Goal: Transaction & Acquisition: Purchase product/service

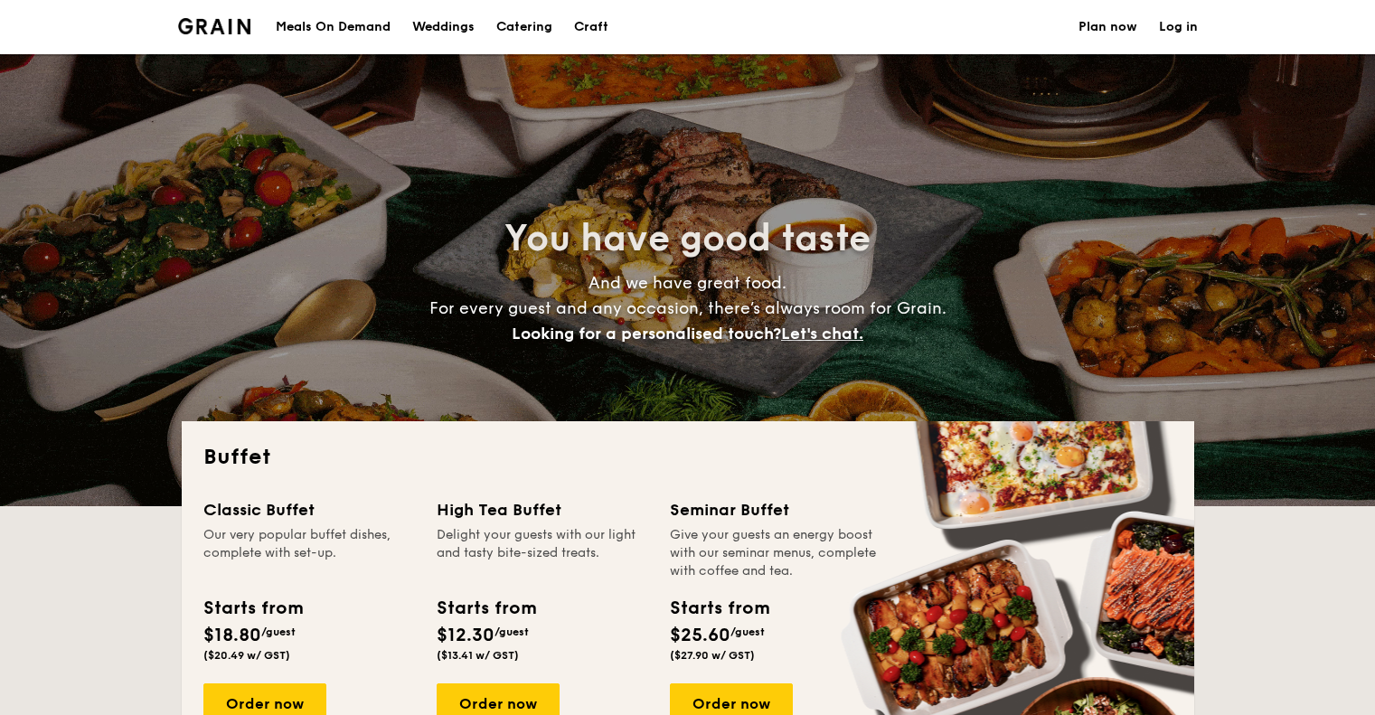
select select
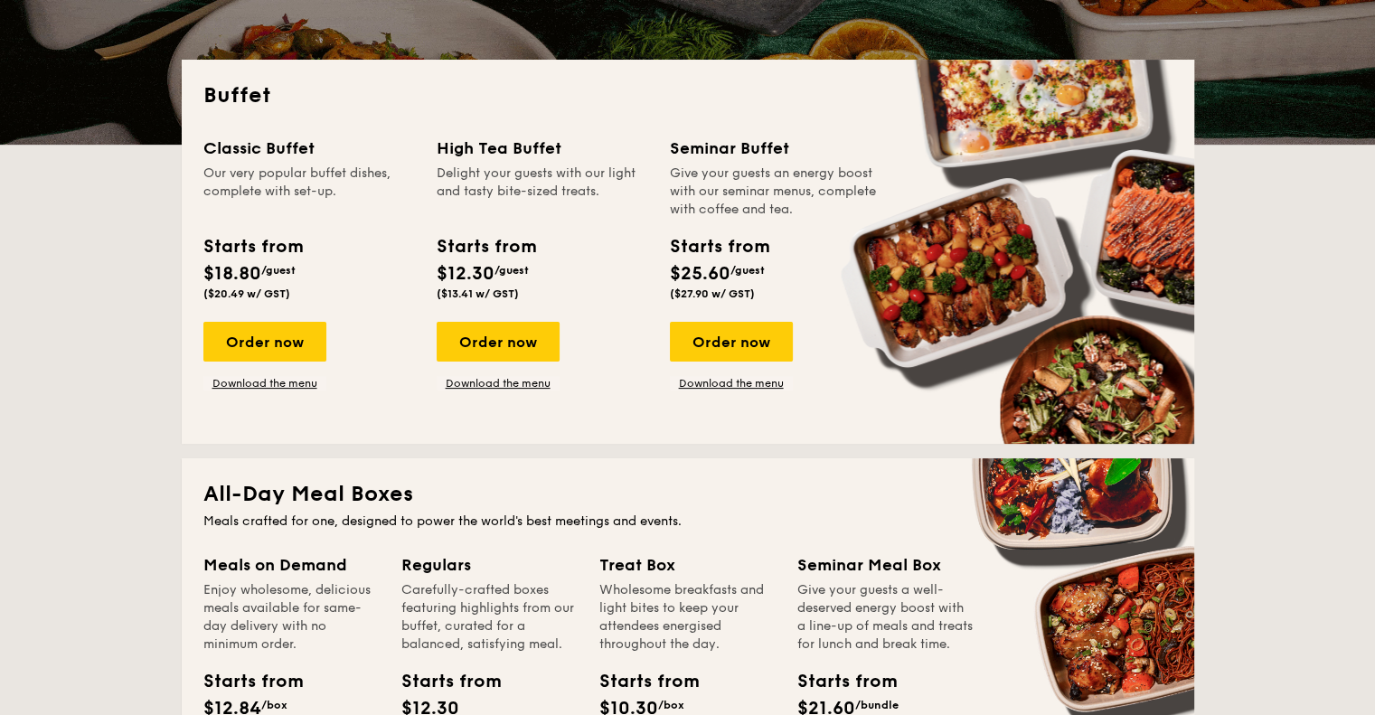
scroll to position [633, 0]
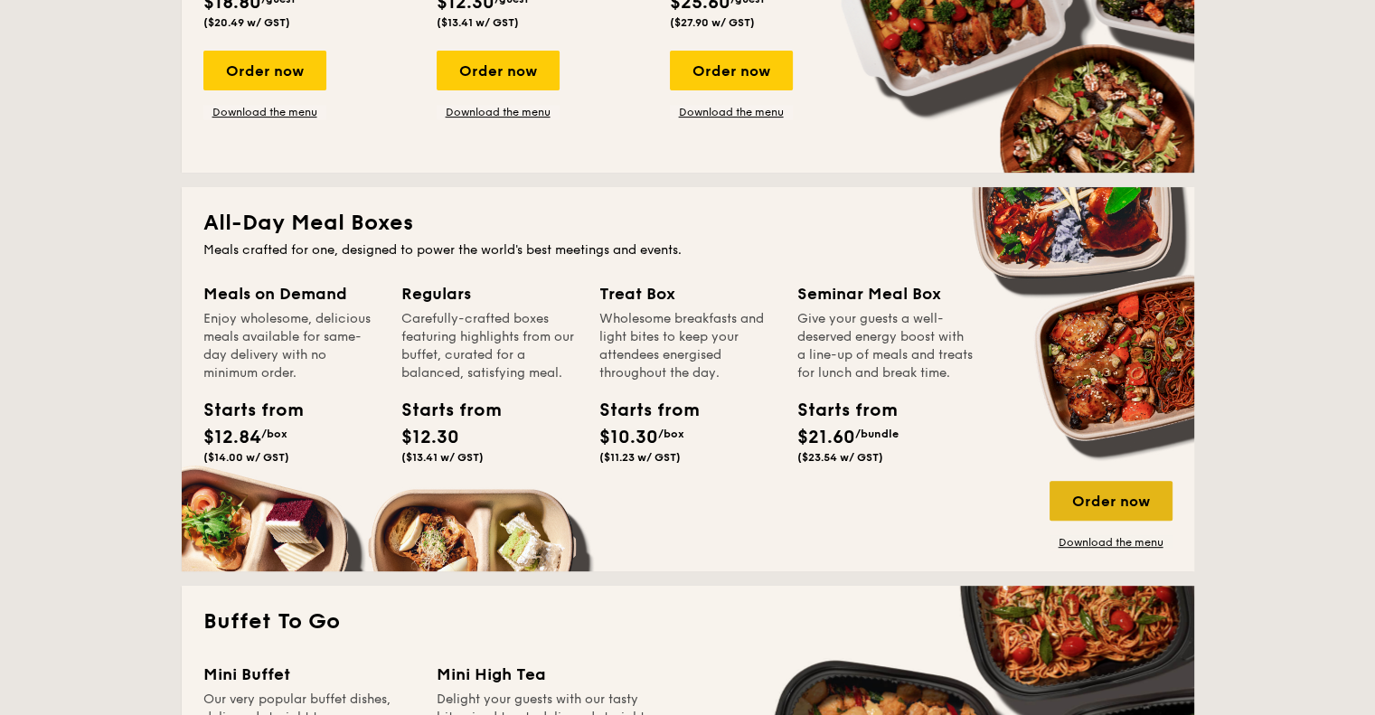
click at [1108, 505] on div "Order now" at bounding box center [1110, 501] width 123 height 40
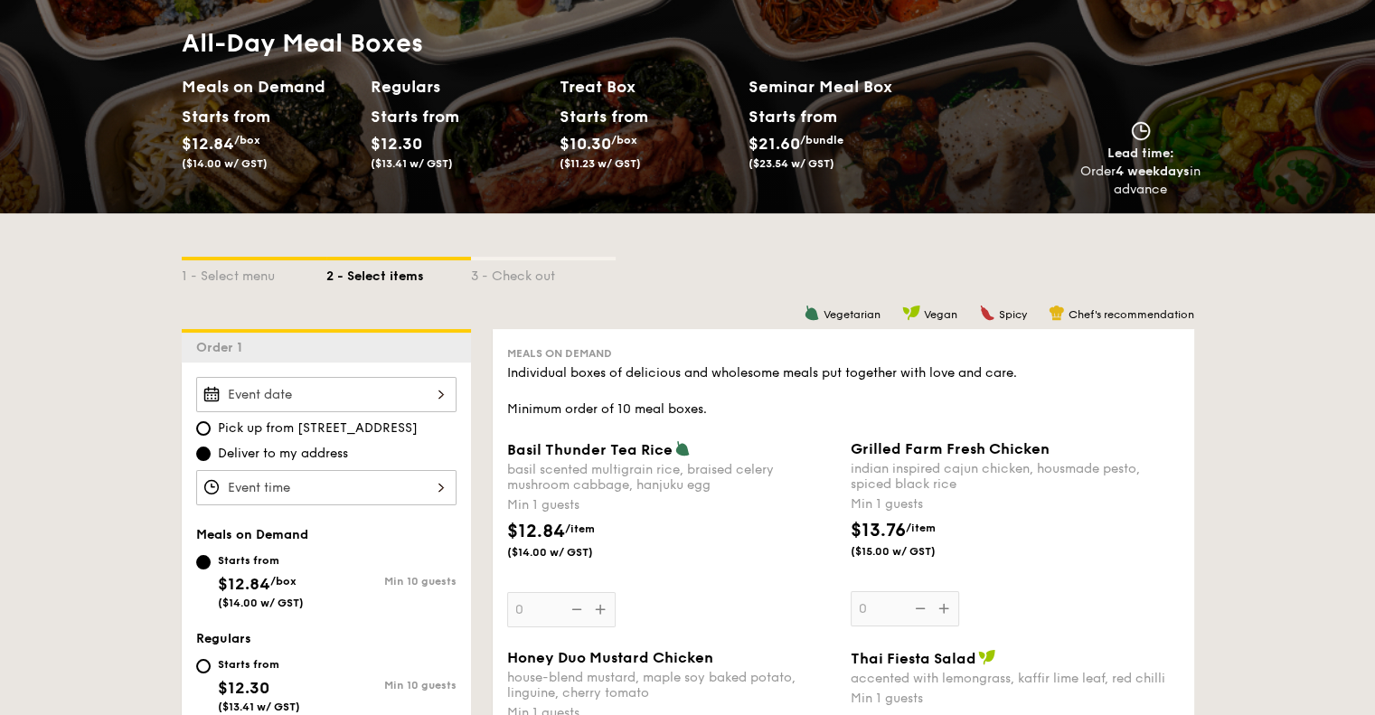
scroll to position [362, 0]
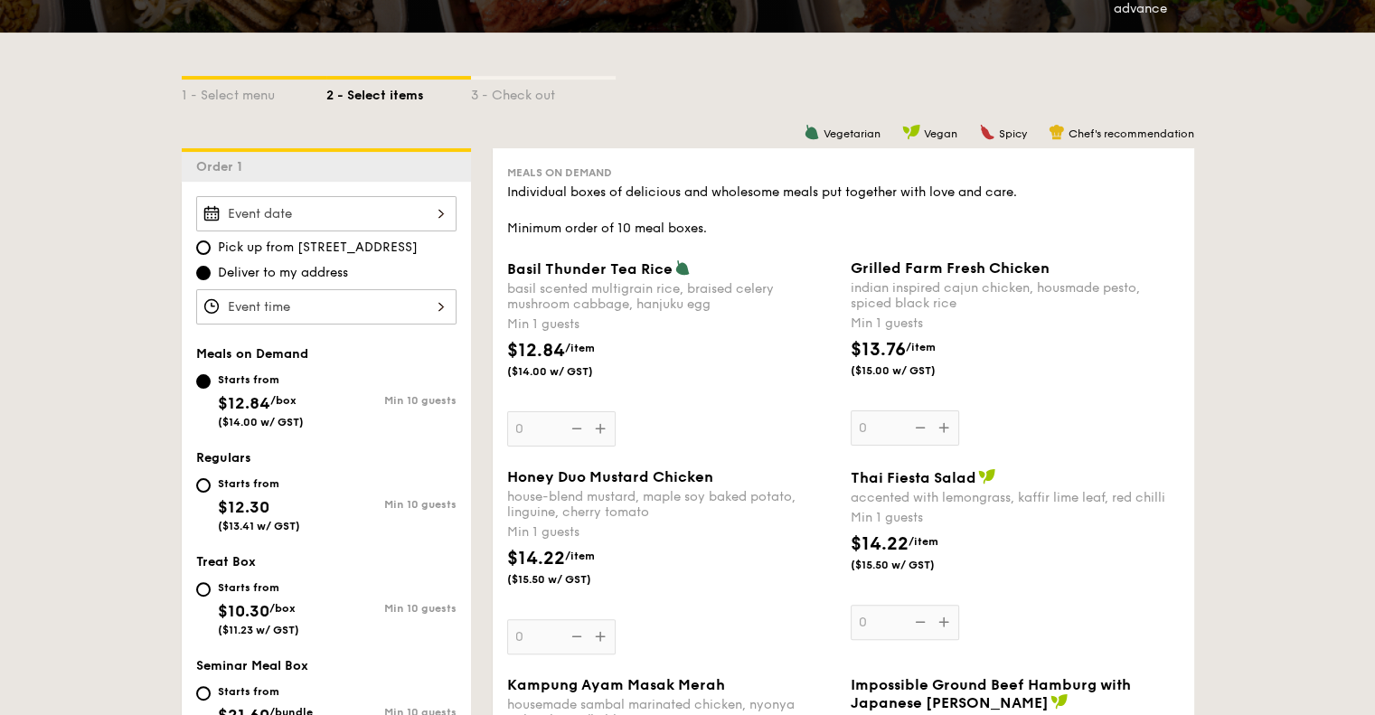
click at [376, 239] on span "Pick up from 5 Burn Road #05-01" at bounding box center [318, 248] width 200 height 18
click at [211, 240] on input "Pick up from 5 Burn Road #05-01" at bounding box center [203, 247] width 14 height 14
radio input "true"
click at [390, 216] on div "2025 Sep 16 September 2025 Mon Tue Wed Thu Fri Sat Sun 1 2 3 4 5 6 7 8 9 10 11 …" at bounding box center [326, 213] width 260 height 35
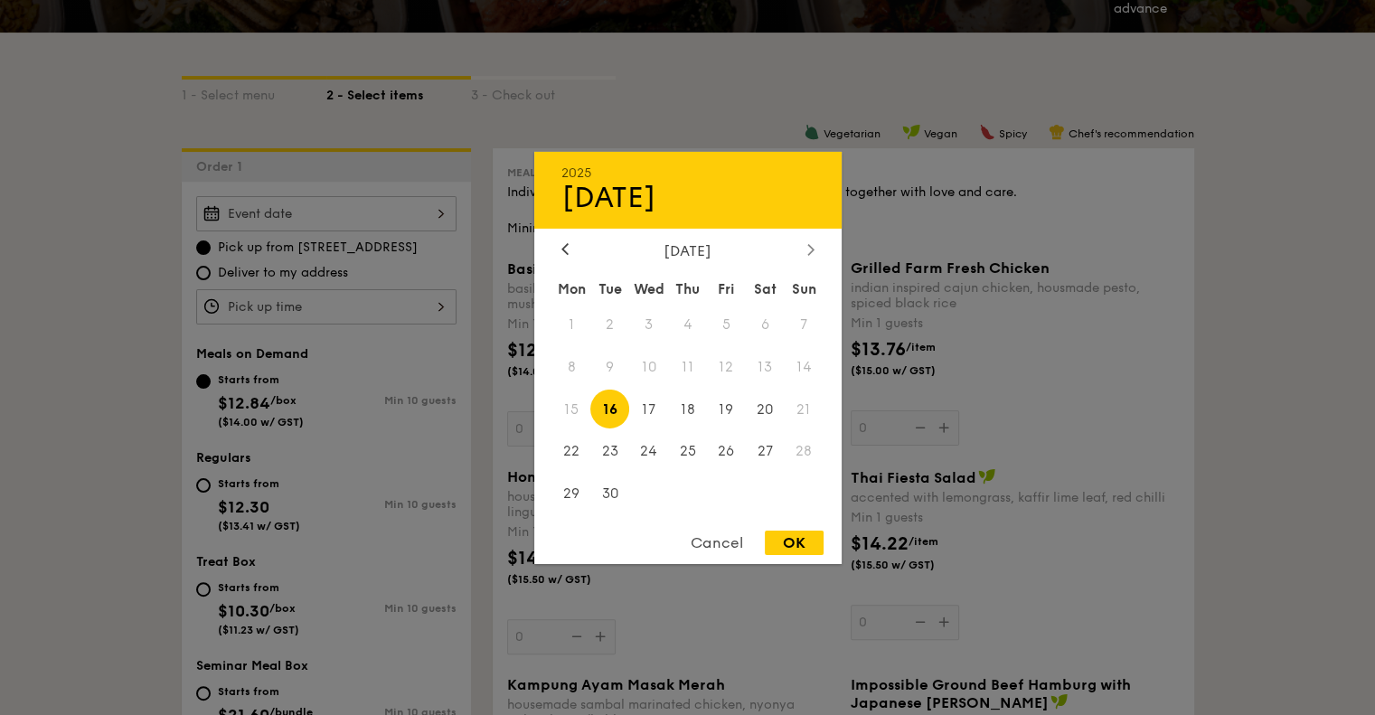
click at [807, 243] on icon at bounding box center [810, 249] width 7 height 12
click at [575, 245] on div "October 2025" at bounding box center [687, 249] width 253 height 17
click at [567, 246] on icon at bounding box center [564, 249] width 7 height 12
click at [727, 456] on span "26" at bounding box center [726, 451] width 39 height 39
click at [789, 541] on div "OK" at bounding box center [794, 543] width 59 height 24
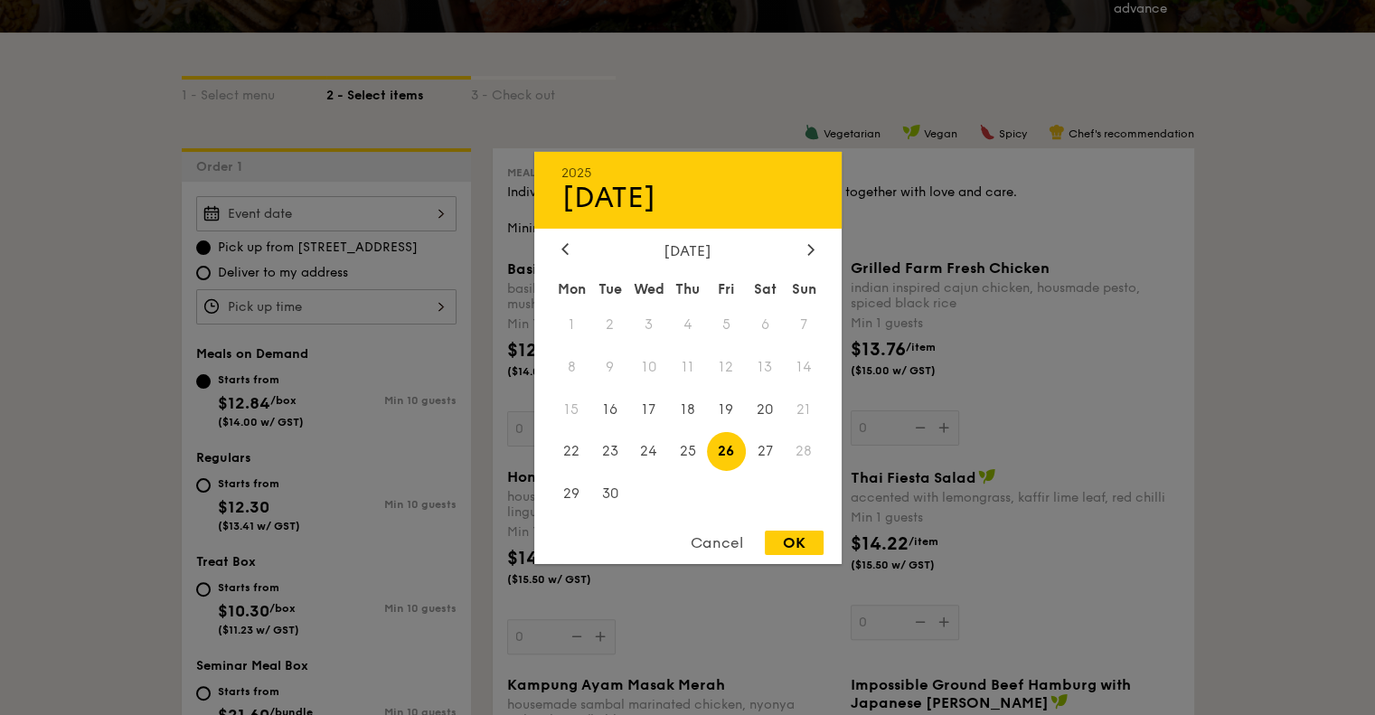
type input "Sep 26, 2025"
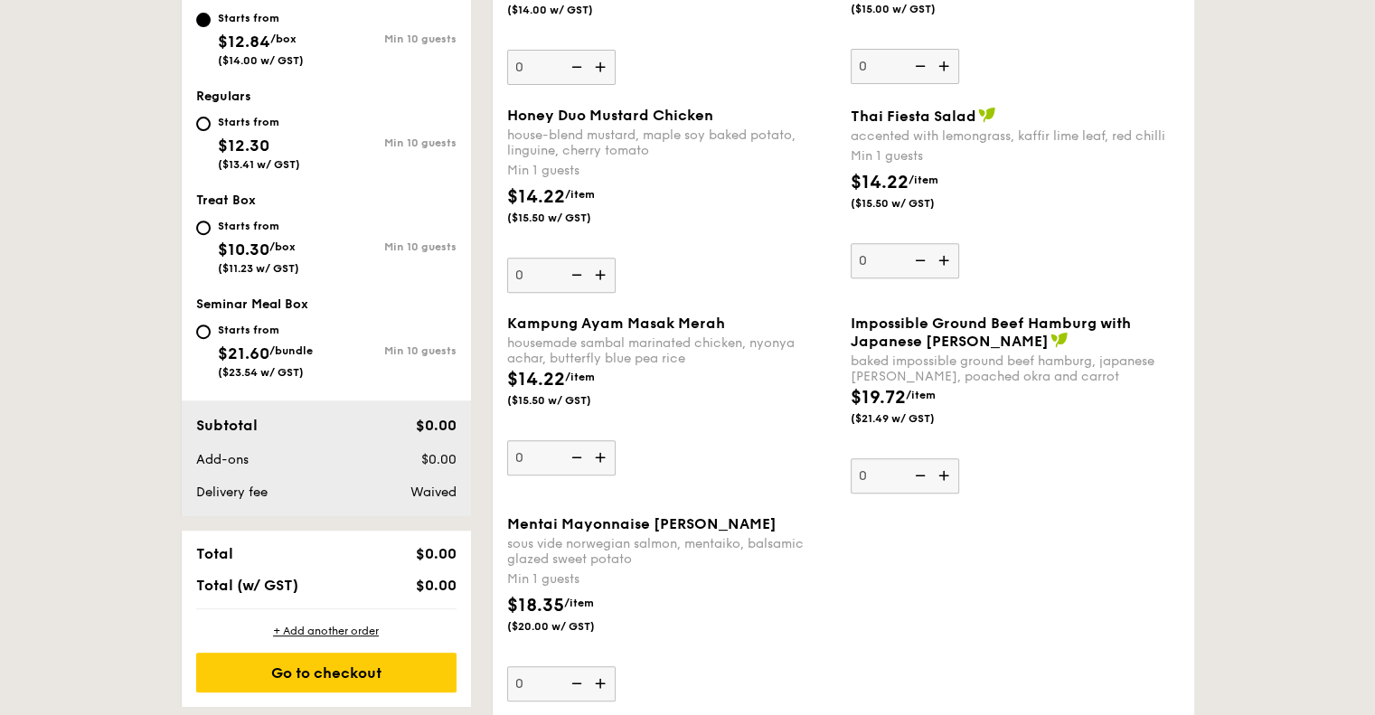
scroll to position [542, 0]
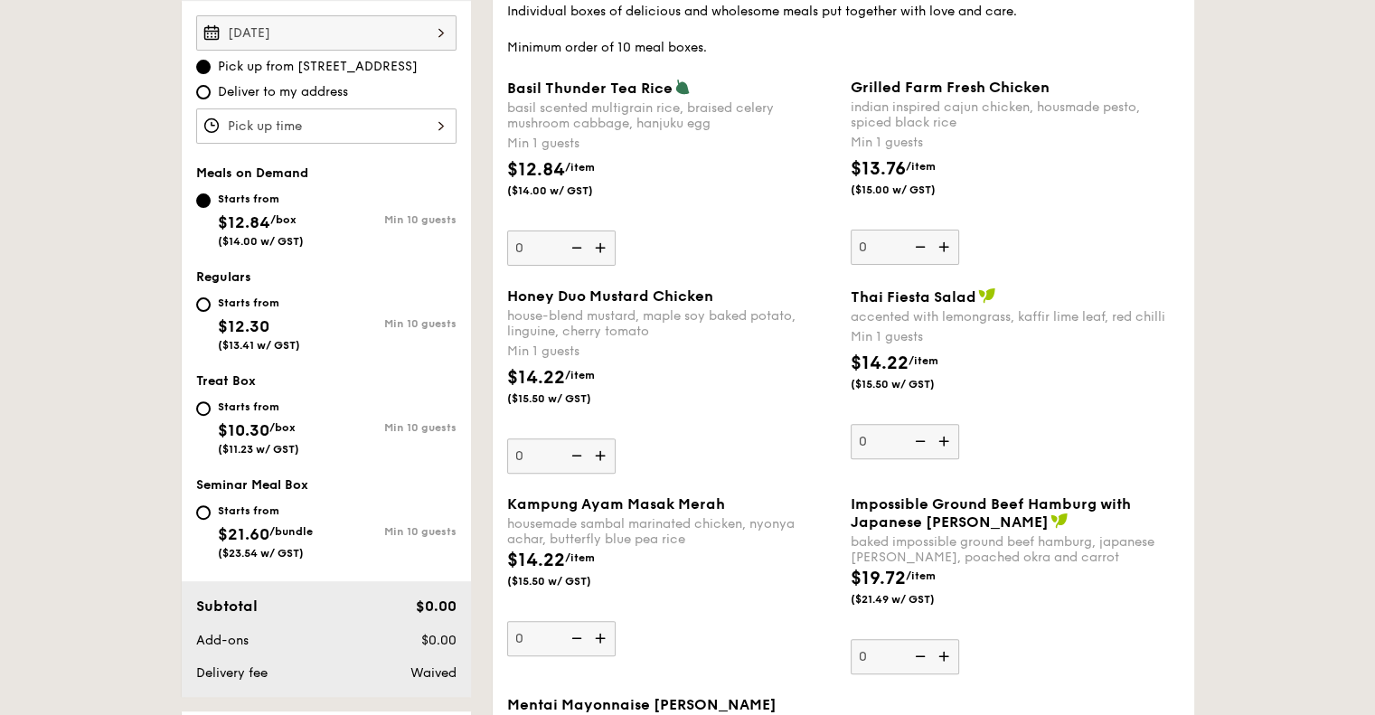
drag, startPoint x: 445, startPoint y: 72, endPoint x: 298, endPoint y: 58, distance: 147.1
click at [298, 58] on label "Pick up from 5 Burn Road #05-01" at bounding box center [326, 67] width 260 height 18
copy span "5 Burn Road #05-01"
click at [235, 304] on div "Starts from" at bounding box center [259, 303] width 82 height 14
click at [211, 304] on input "Starts from $12.30 ($13.41 w/ GST) Min 10 guests" at bounding box center [203, 304] width 14 height 14
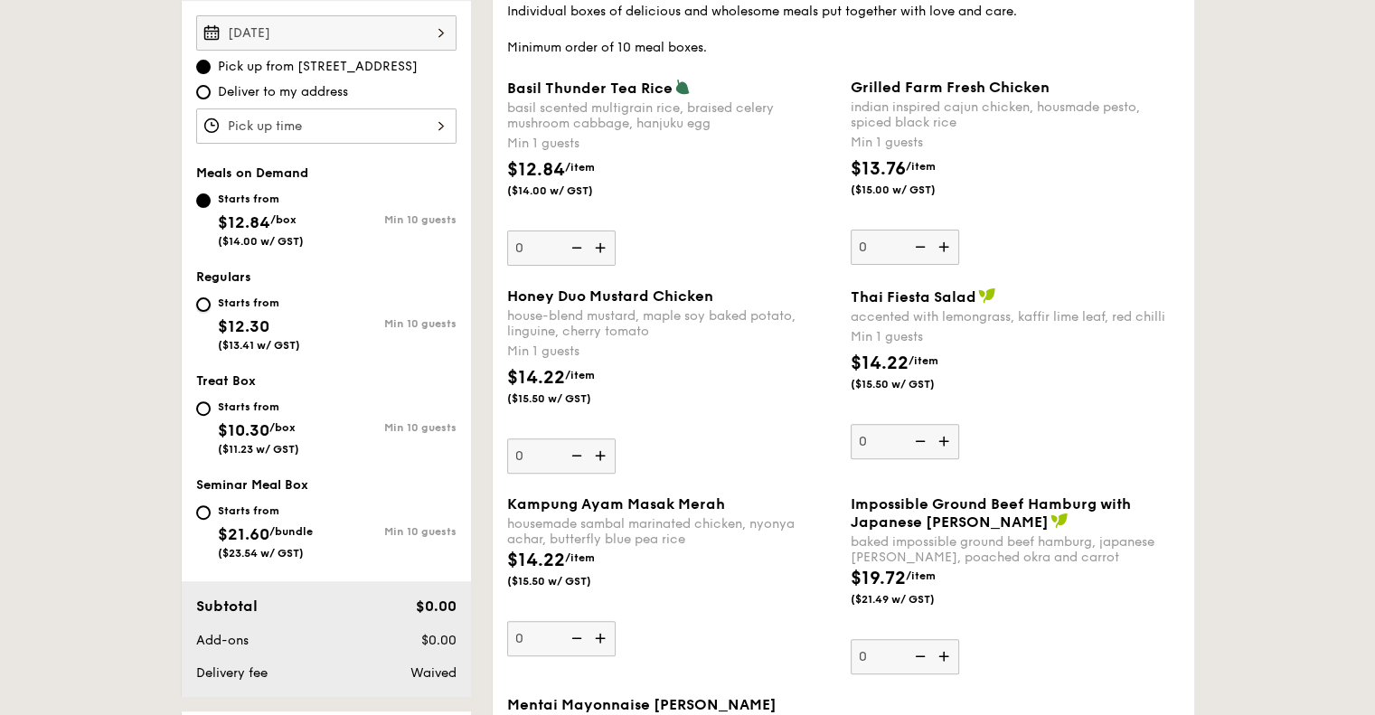
radio input "true"
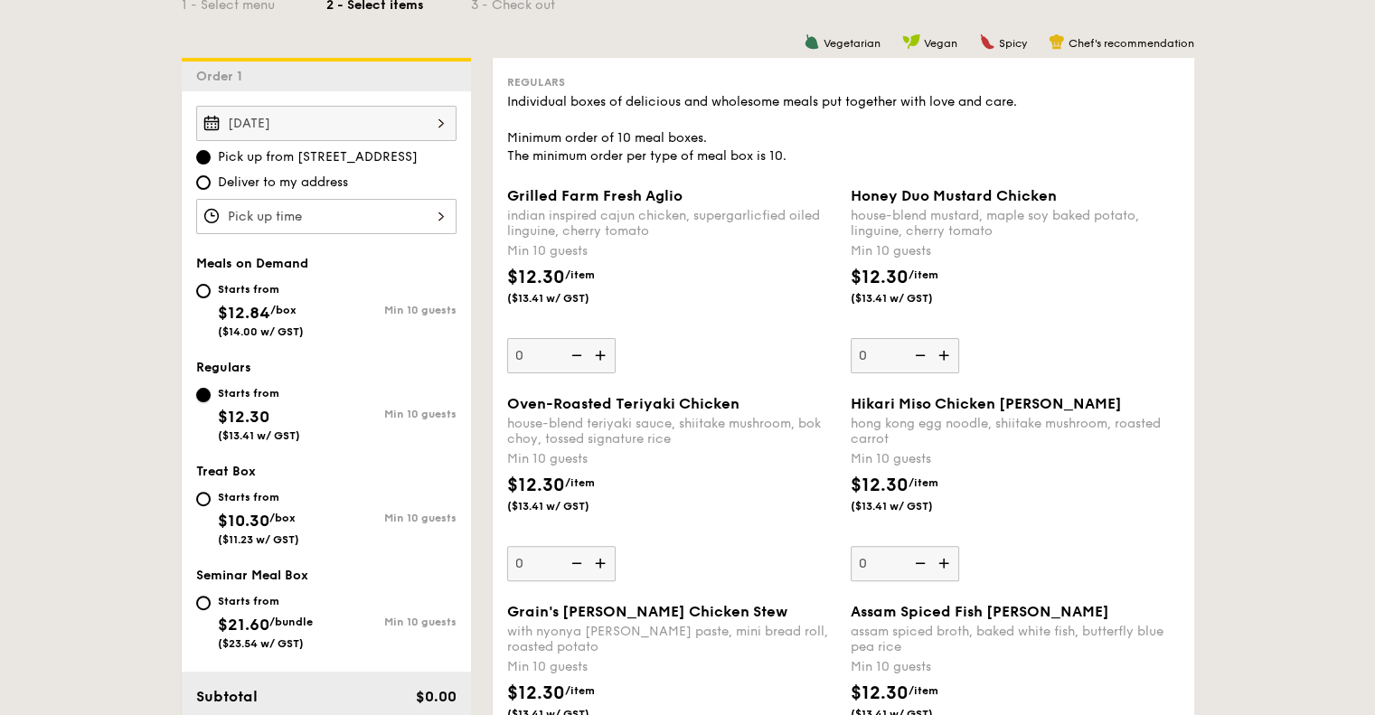
scroll to position [271, 0]
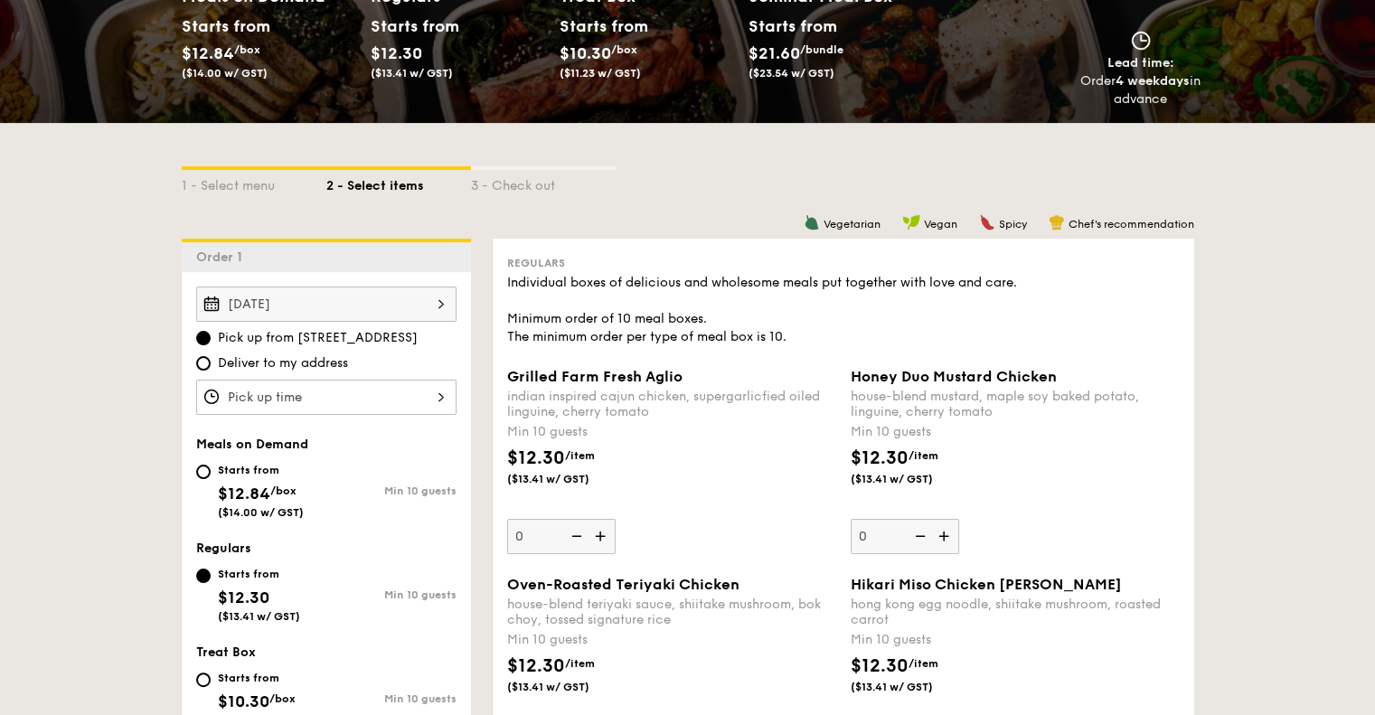
select select
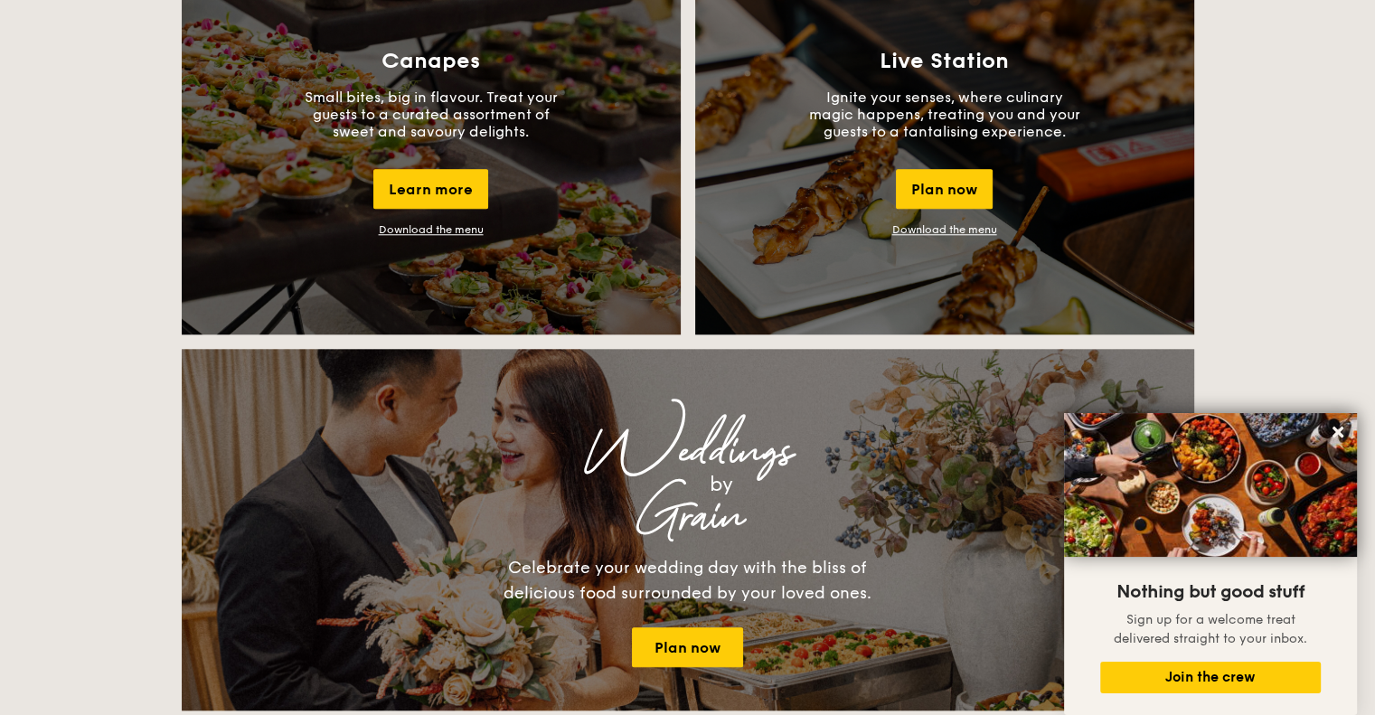
scroll to position [1215, 0]
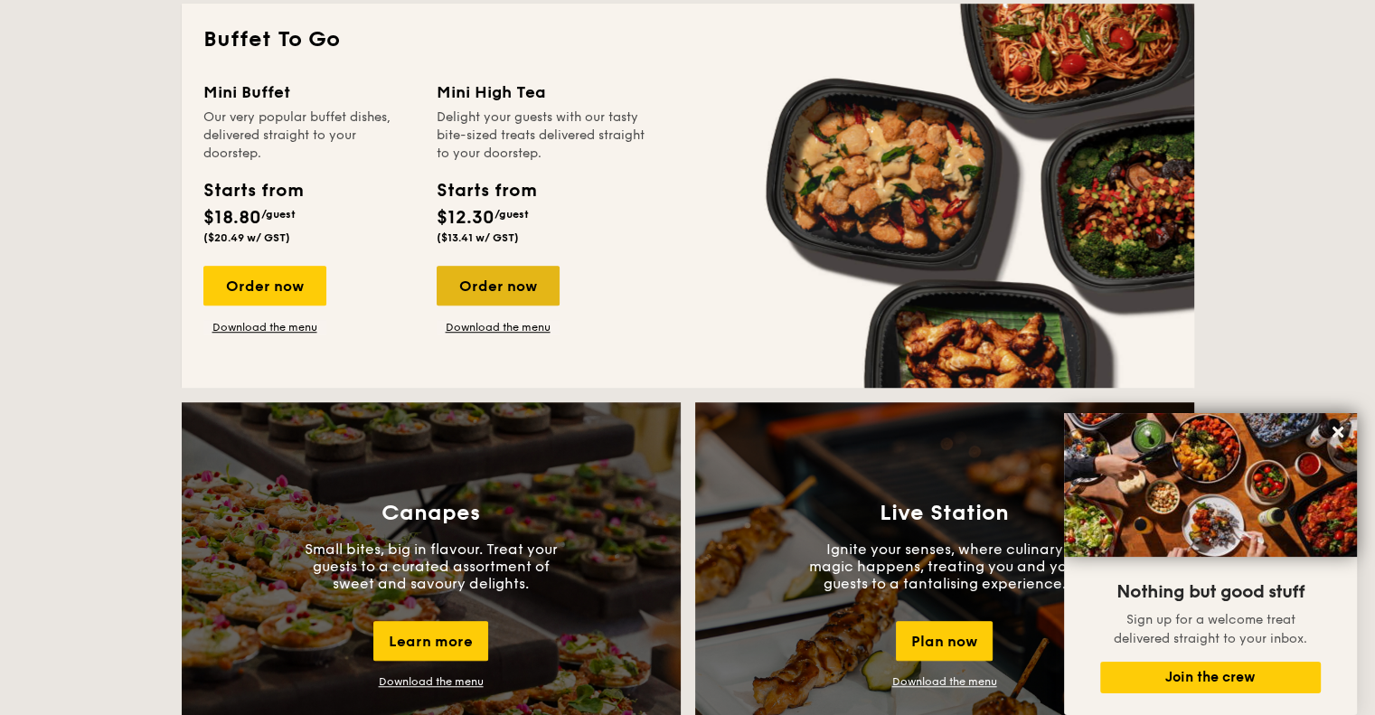
click at [492, 292] on div "Order now" at bounding box center [498, 286] width 123 height 40
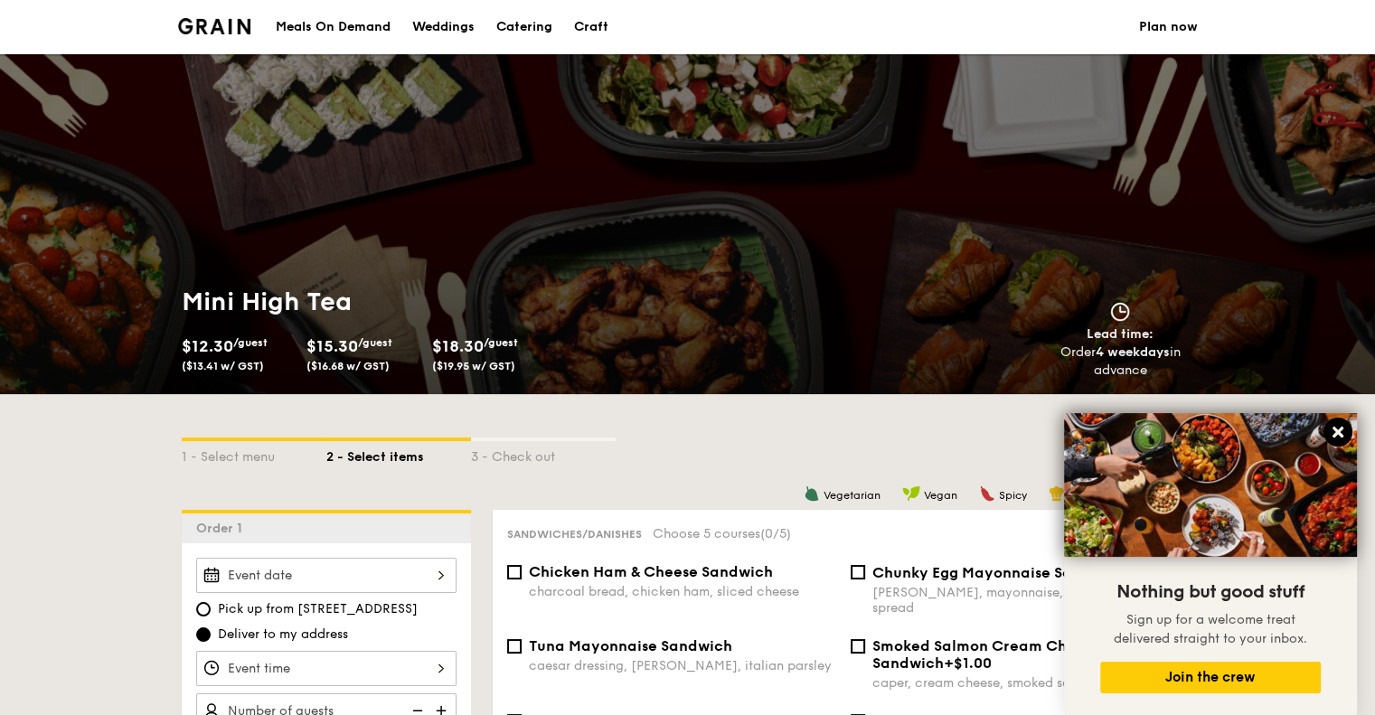
click at [1343, 433] on icon at bounding box center [1338, 432] width 16 height 16
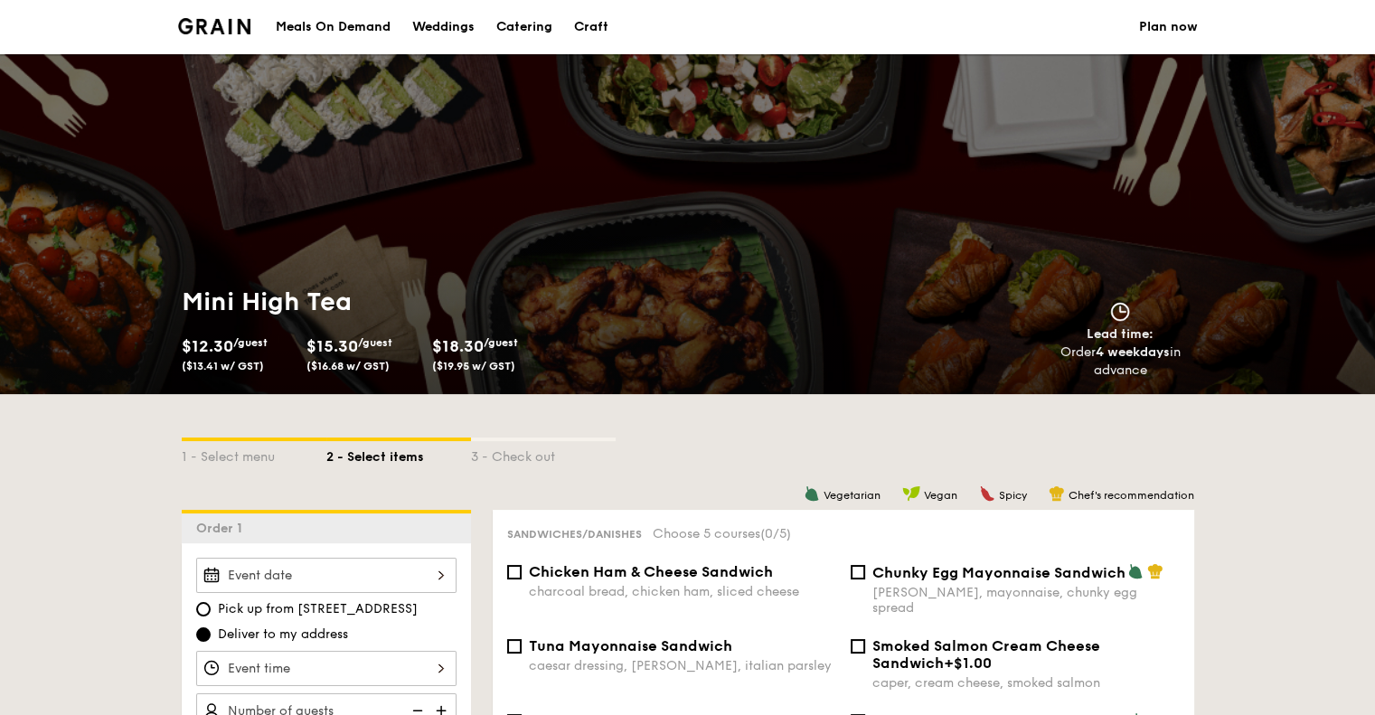
scroll to position [271, 0]
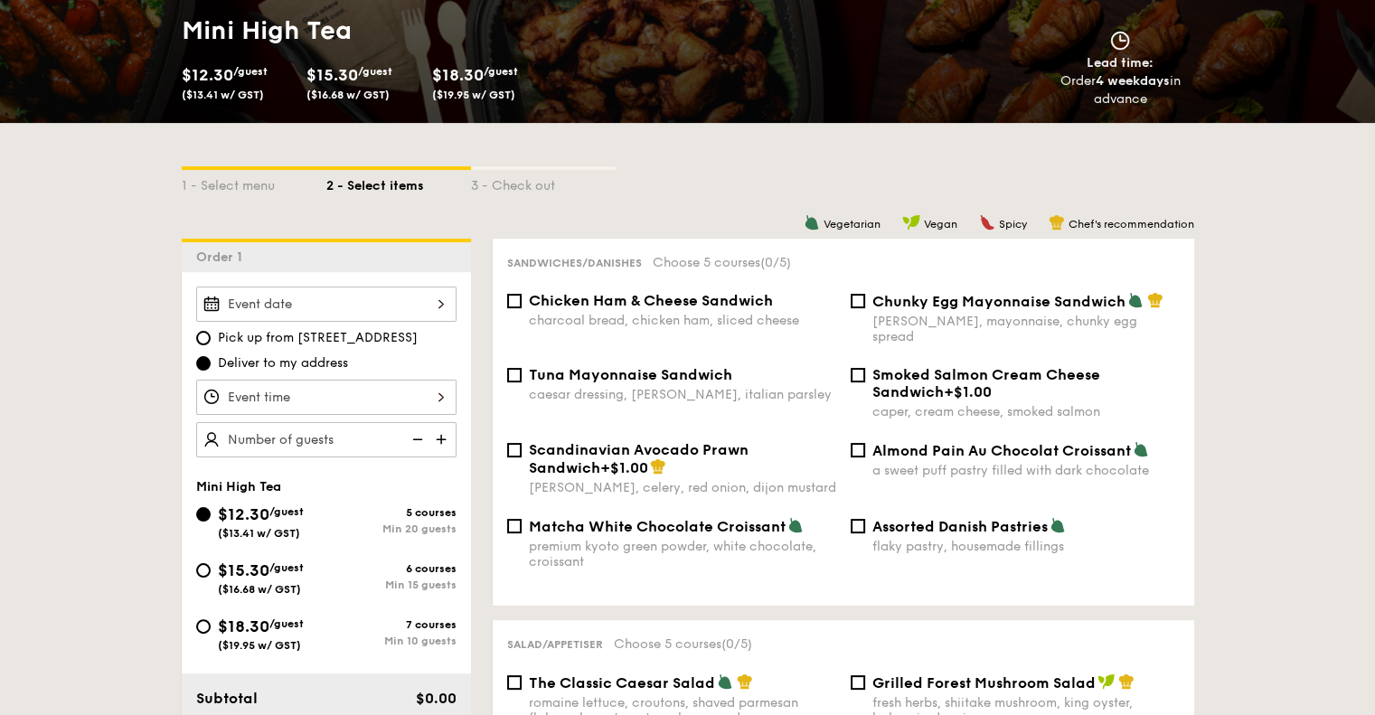
click at [332, 303] on div at bounding box center [326, 304] width 260 height 35
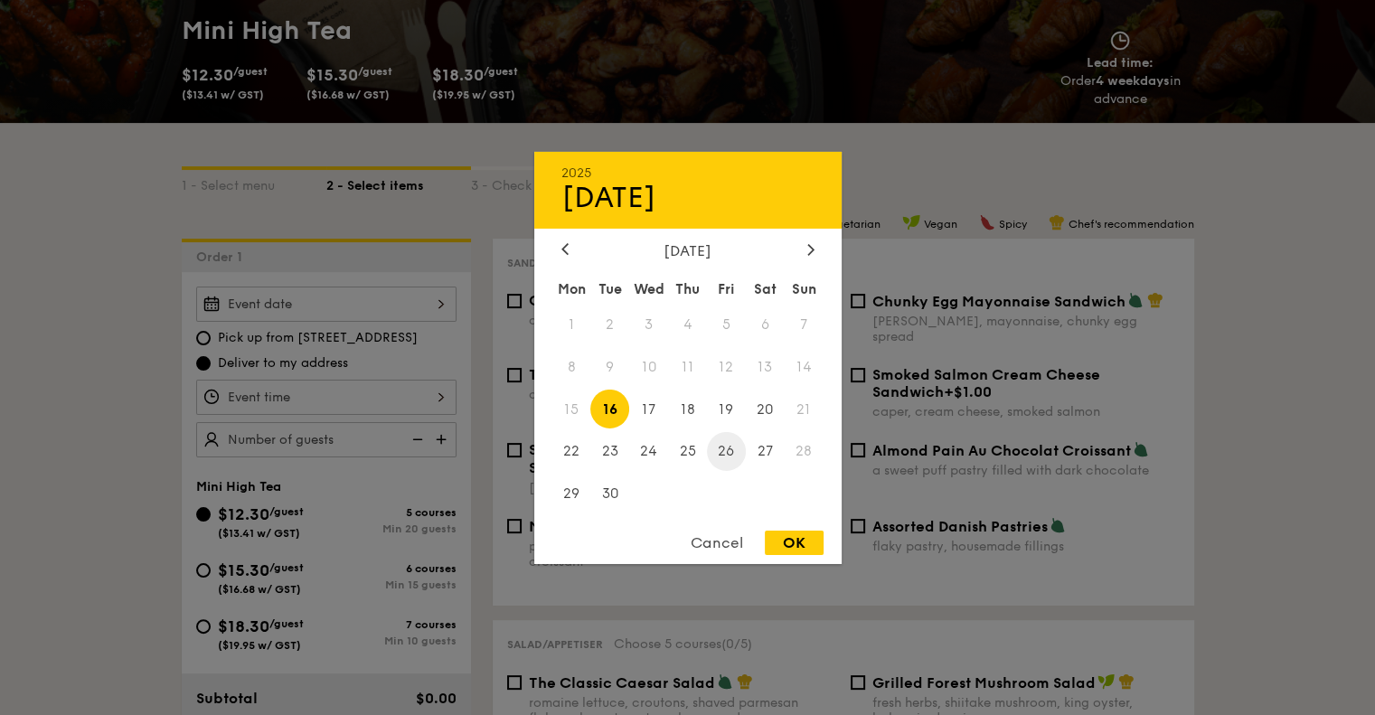
click at [723, 460] on span "26" at bounding box center [726, 451] width 39 height 39
click at [798, 538] on div "OK" at bounding box center [794, 543] width 59 height 24
type input "Sep 26, 2025"
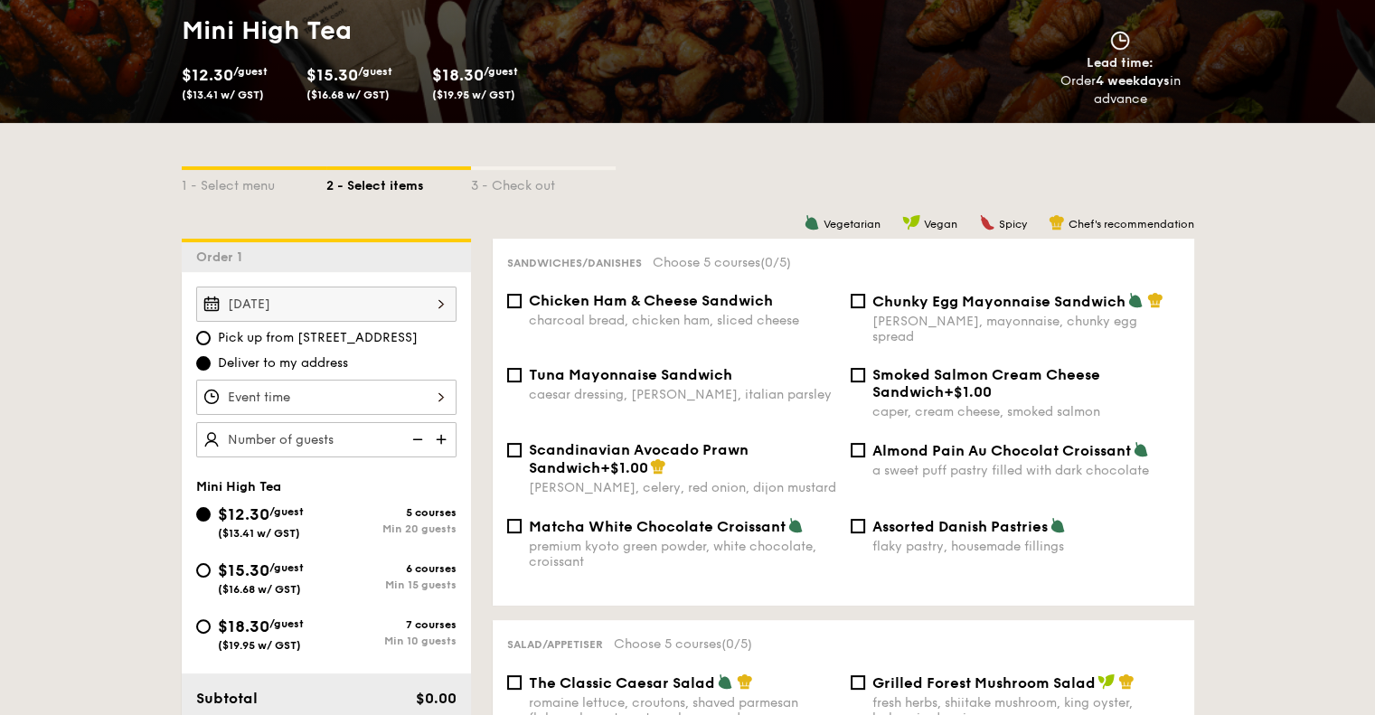
scroll to position [452, 0]
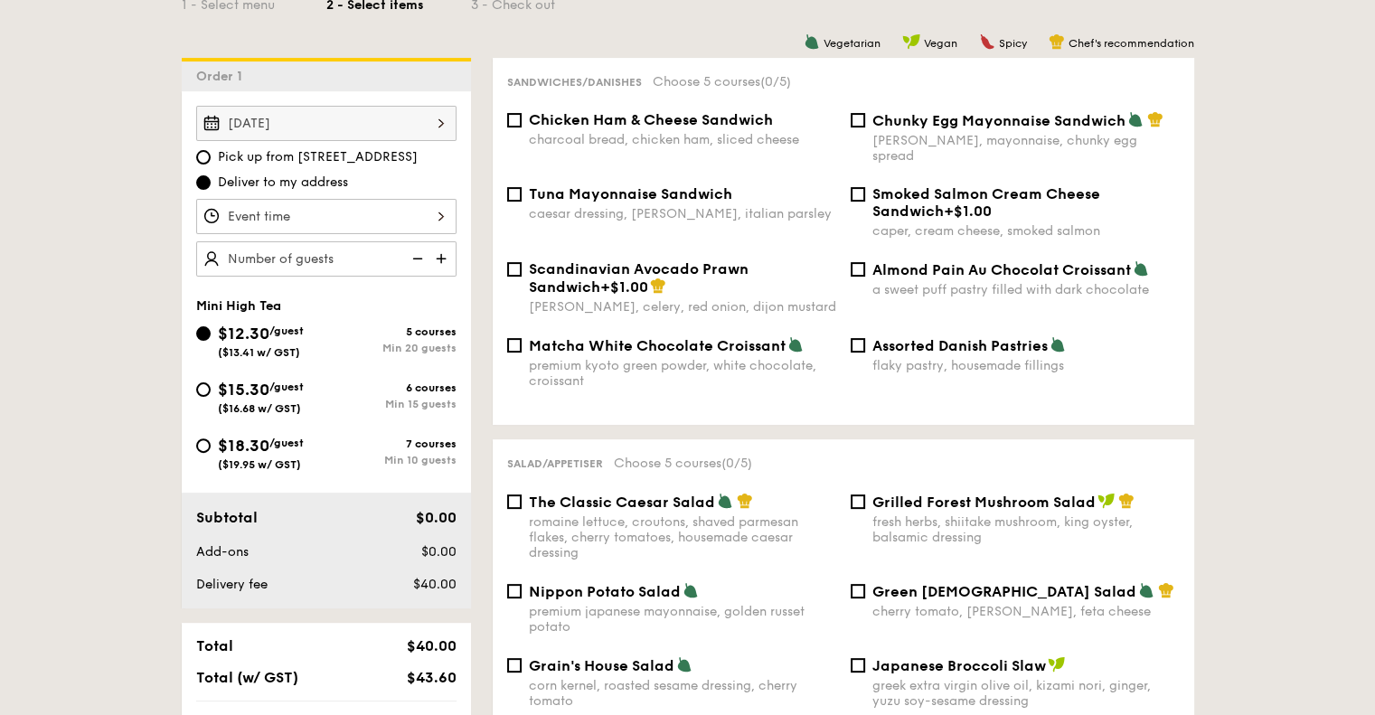
click at [338, 151] on span "Pick up from 5 Burn Road #05-01" at bounding box center [318, 157] width 200 height 18
click at [211, 151] on input "Pick up from 5 Burn Road #05-01" at bounding box center [203, 157] width 14 height 14
radio input "true"
click at [412, 209] on div at bounding box center [326, 216] width 260 height 35
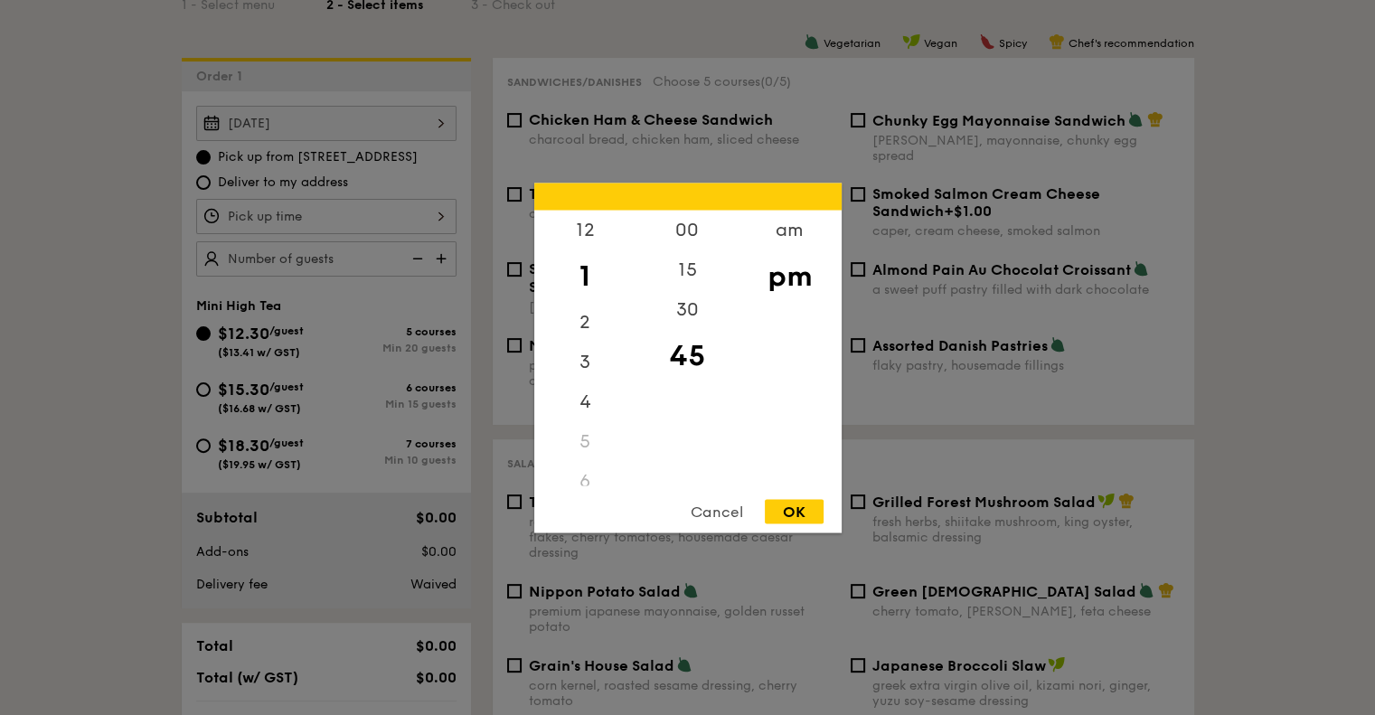
click at [694, 503] on div "Cancel" at bounding box center [716, 511] width 89 height 24
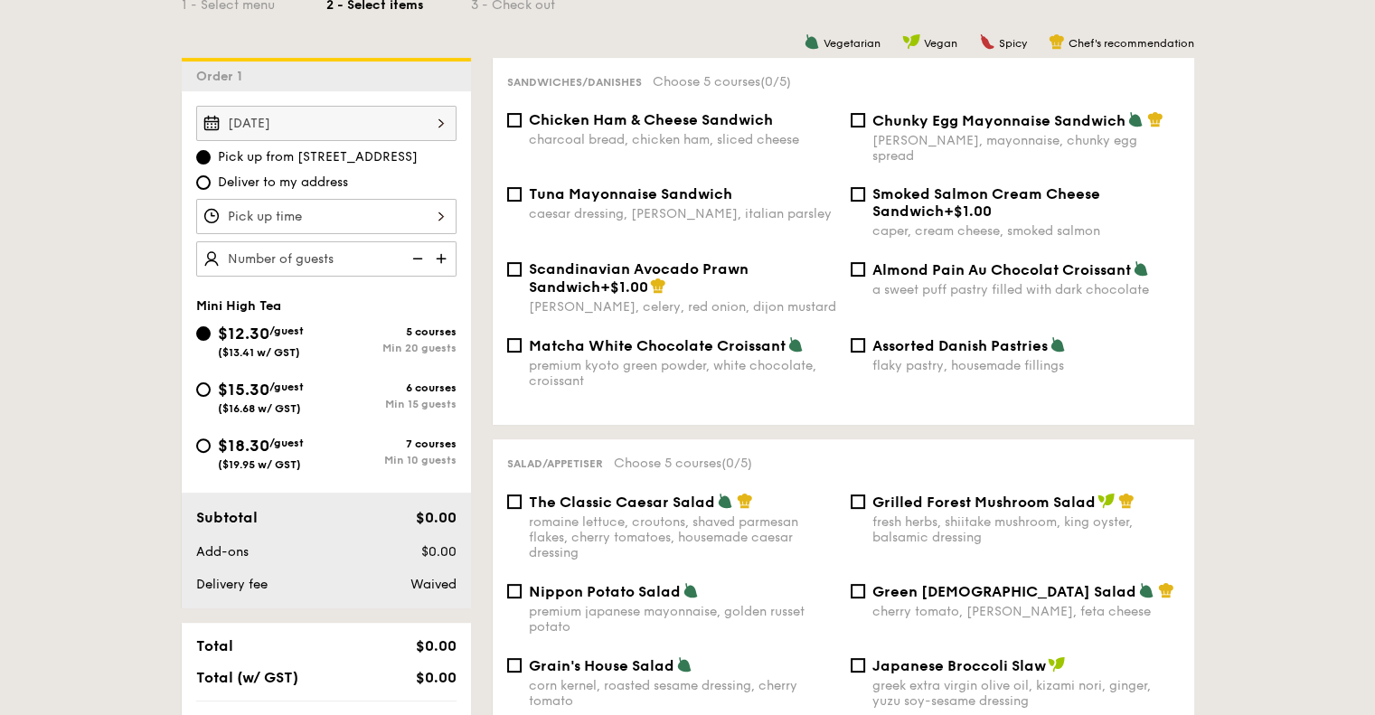
click at [286, 450] on div "$18.30 /guest ($19.95 w/ GST)" at bounding box center [261, 452] width 86 height 38
click at [211, 450] on input "$18.30 /guest ($19.95 w/ GST) 7 courses Min 10 guests" at bounding box center [203, 445] width 14 height 14
radio input "true"
click at [280, 412] on span "($16.68 w/ GST)" at bounding box center [259, 408] width 83 height 13
click at [211, 397] on input "$15.30 /guest ($16.68 w/ GST) 6 courses Min 15 guests" at bounding box center [203, 389] width 14 height 14
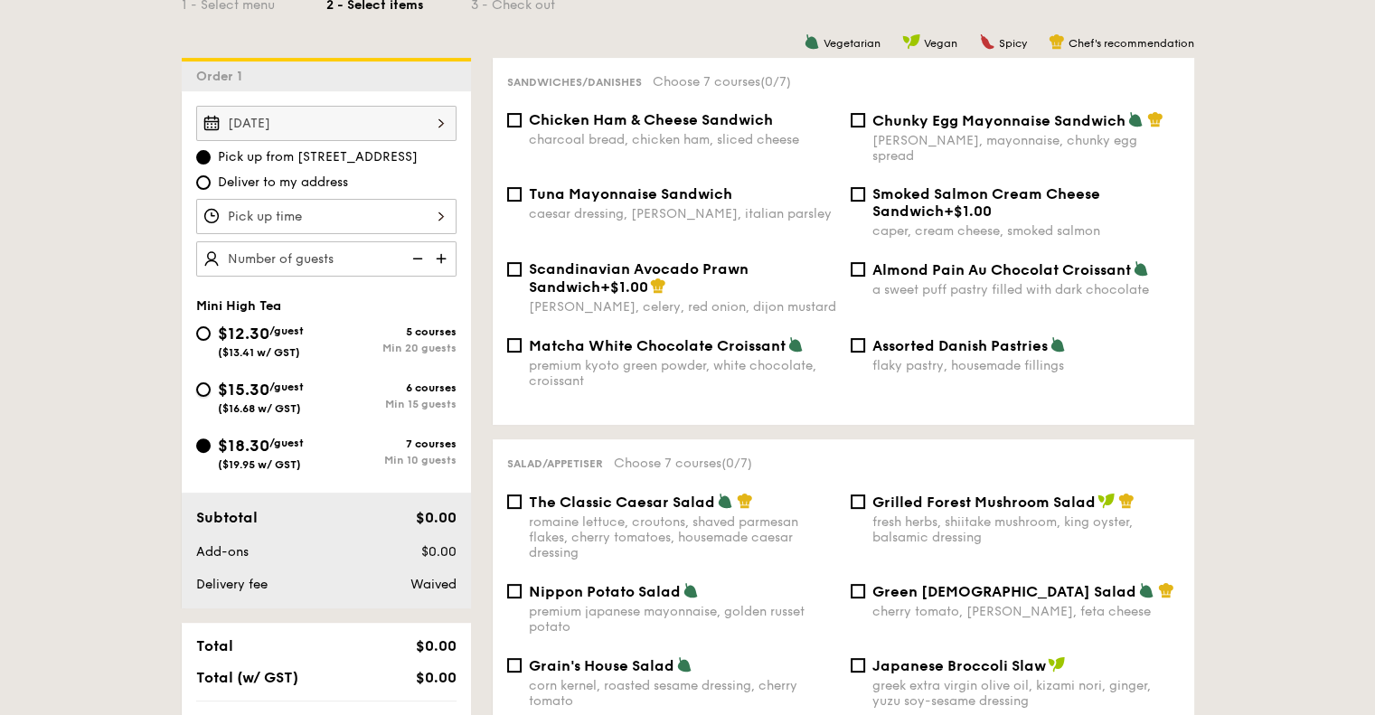
radio input "true"
select select
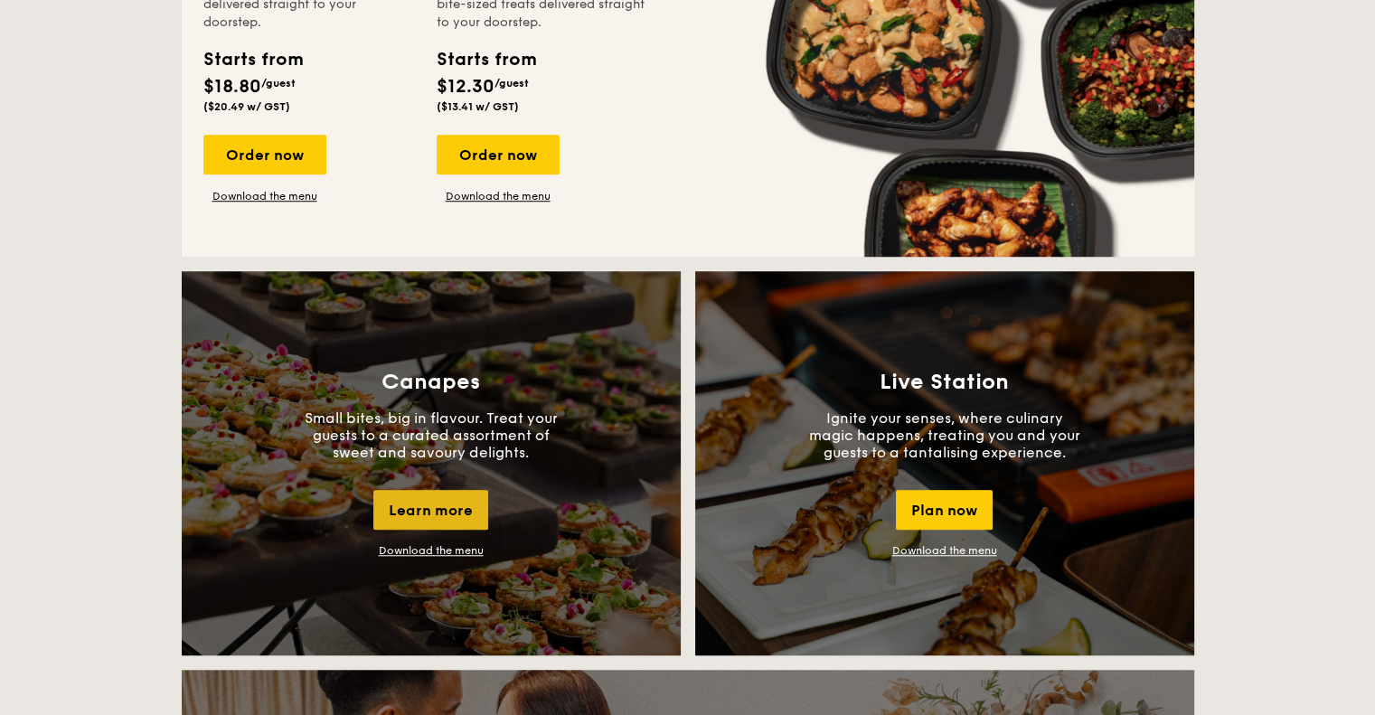
scroll to position [984, 0]
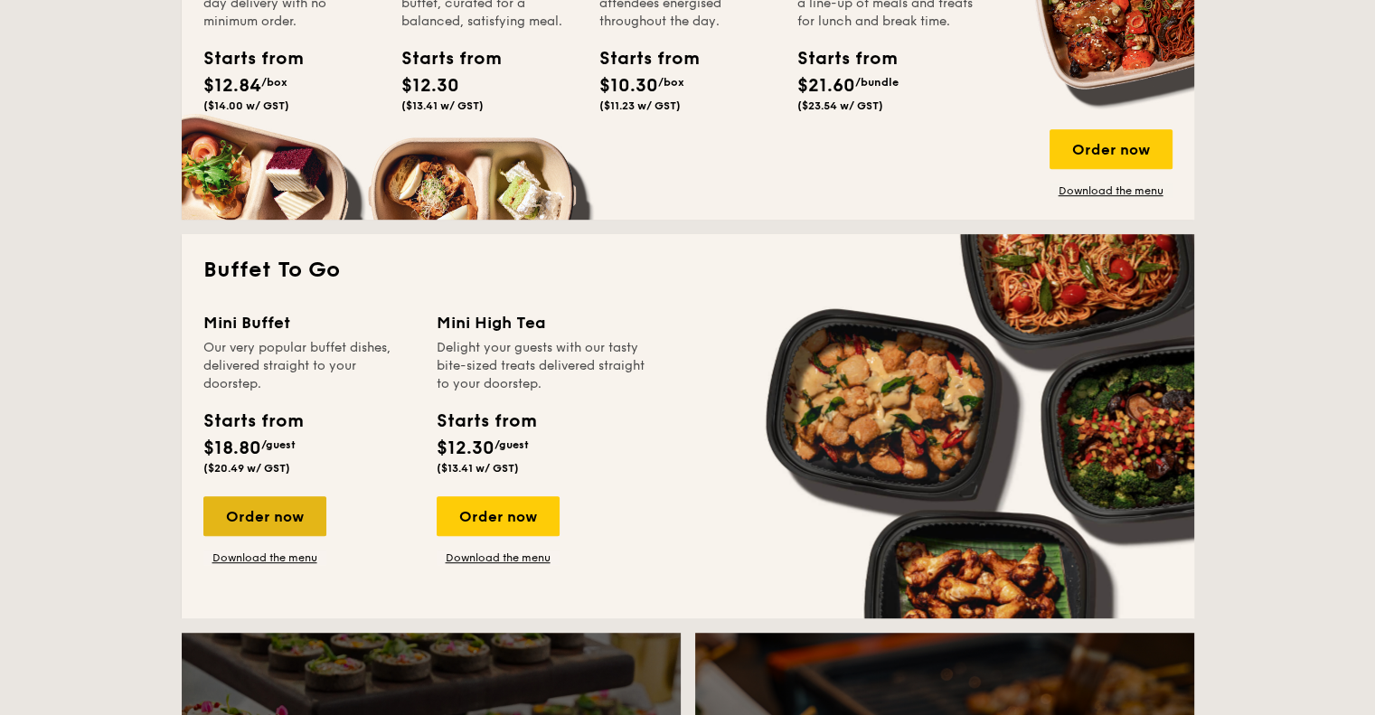
click at [287, 520] on div "Order now" at bounding box center [264, 516] width 123 height 40
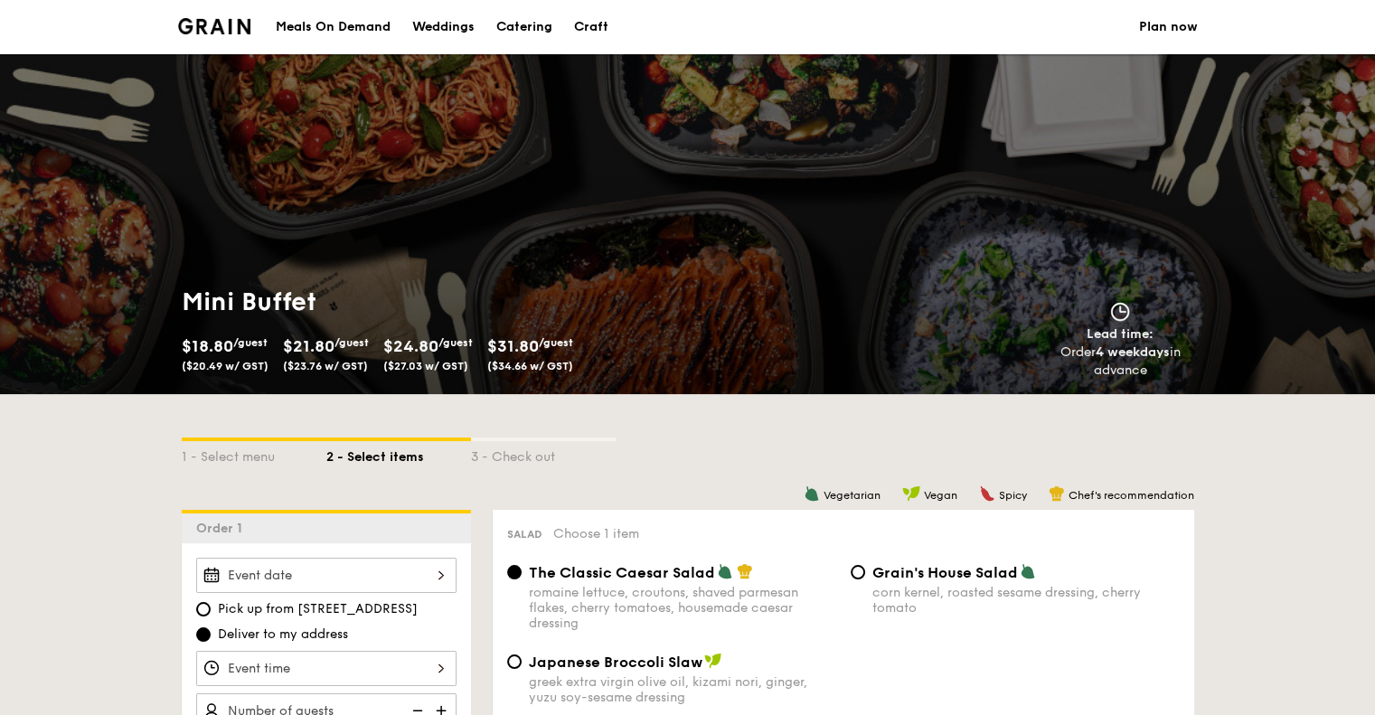
scroll to position [271, 0]
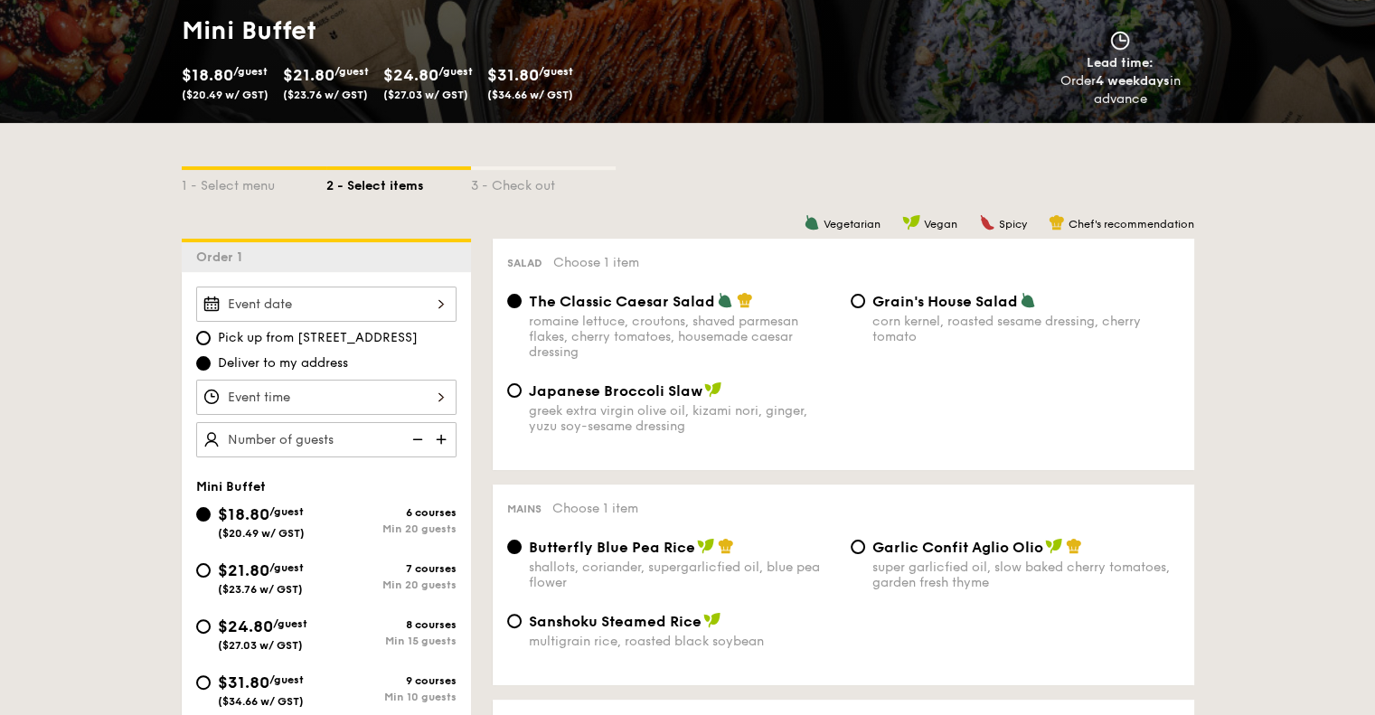
click at [893, 308] on span "Grain's House Salad" at bounding box center [945, 301] width 146 height 17
click at [865, 308] on input "Grain's House Salad corn kernel, roasted sesame dressing, cherry tomato" at bounding box center [858, 301] width 14 height 14
radio input "true"
click at [682, 412] on div "greek extra virgin olive oil, kizami nori, ginger, yuzu soy-sesame dressing" at bounding box center [682, 418] width 307 height 31
click at [522, 398] on input "Japanese Broccoli Slaw greek extra virgin olive oil, kizami nori, ginger, yuzu …" at bounding box center [514, 390] width 14 height 14
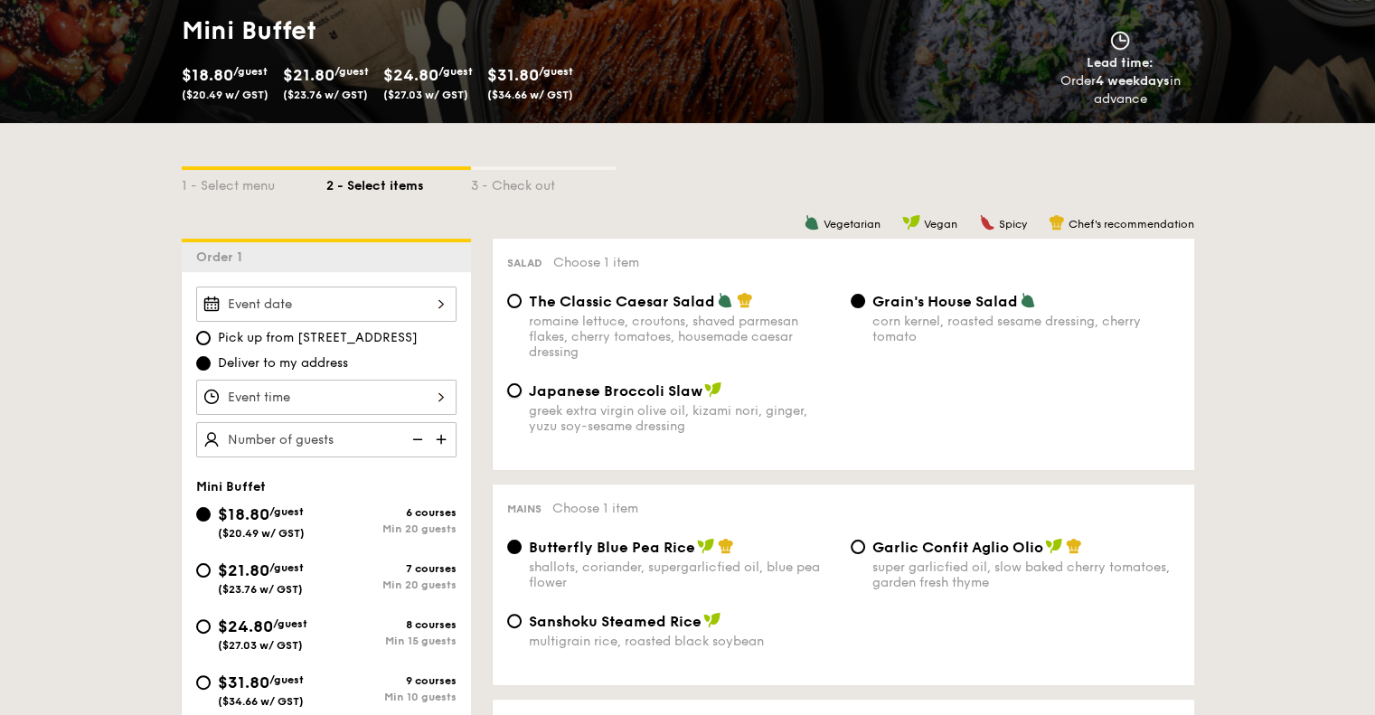
radio input "true"
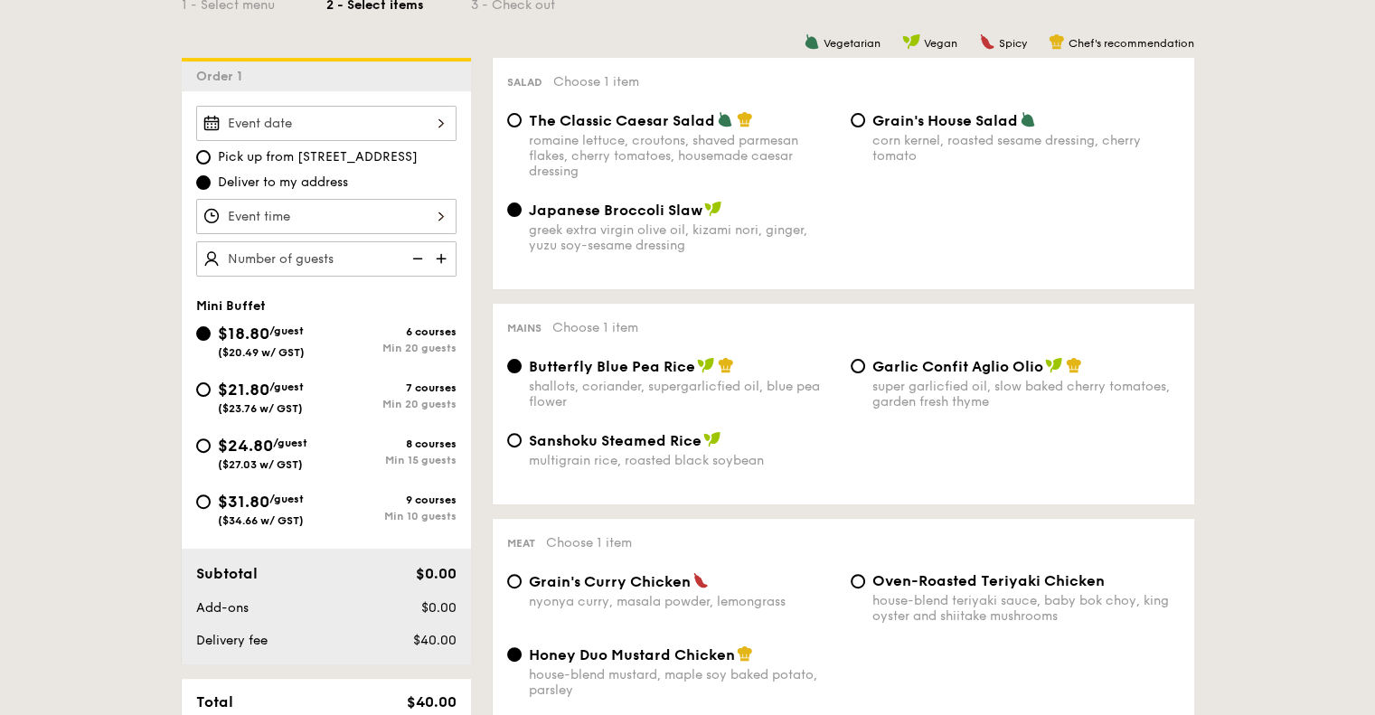
click at [695, 468] on div "multigrain rice, roasted black soybean" at bounding box center [682, 460] width 307 height 15
click at [522, 447] on input "Sanshoku Steamed Rice multigrain rice, roasted black soybean" at bounding box center [514, 440] width 14 height 14
radio input "true"
click at [877, 404] on div "super garlicfied oil, slow baked cherry tomatoes, garden fresh thyme" at bounding box center [1025, 394] width 307 height 31
click at [865, 373] on input "Garlic Confit Aglio Olio super garlicfied oil, slow baked cherry tomatoes, gard…" at bounding box center [858, 366] width 14 height 14
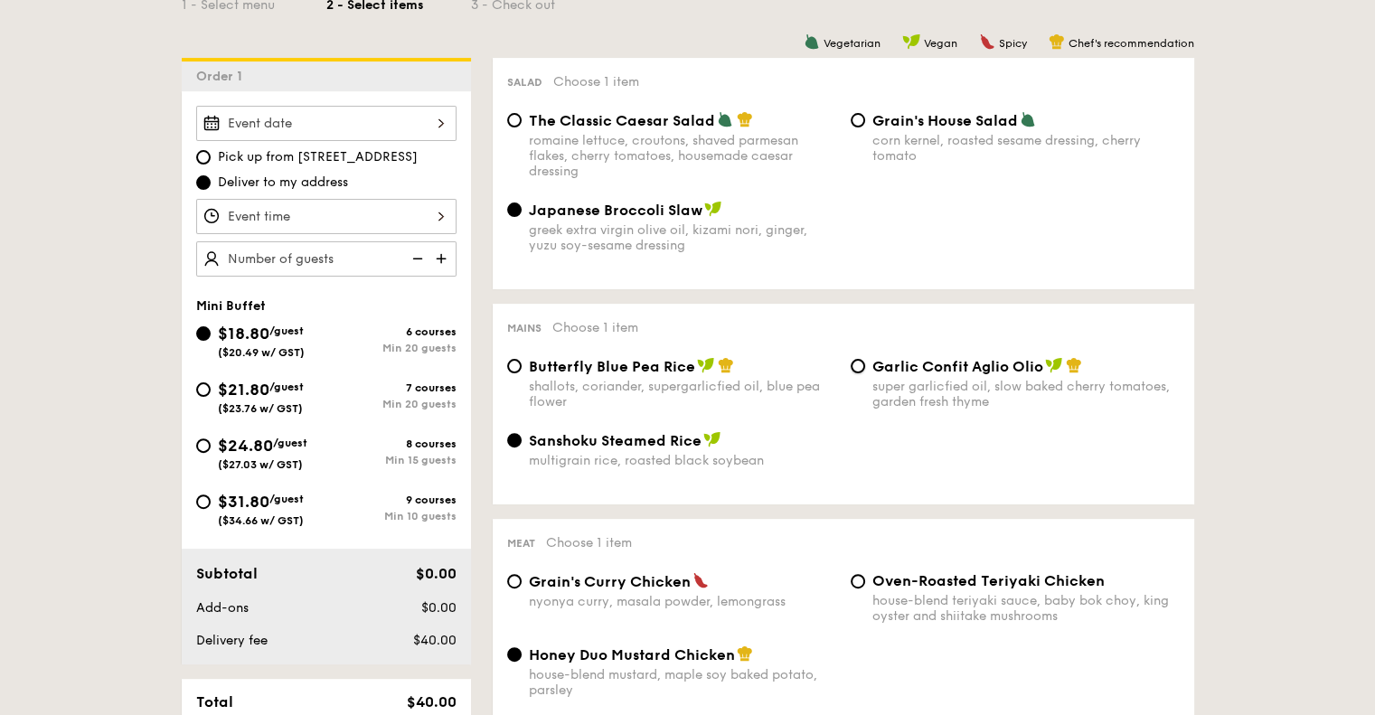
radio input "true"
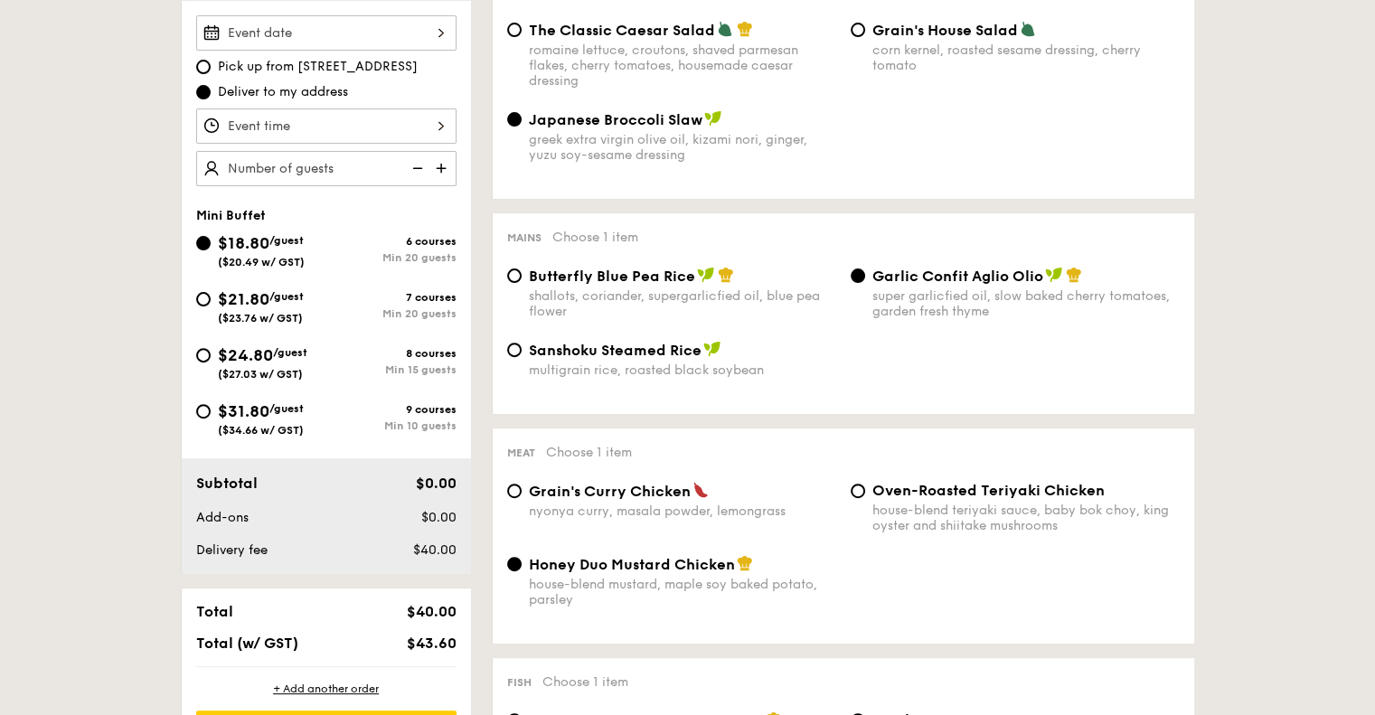
click at [651, 512] on div "nyonya curry, masala powder, lemongrass" at bounding box center [682, 510] width 307 height 15
click at [522, 498] on input "Grain's Curry Chicken nyonya curry, masala powder, lemongrass" at bounding box center [514, 491] width 14 height 14
radio input "true"
click at [971, 531] on div "house-blend teriyaki sauce, baby bok choy, king oyster and shiitake mushrooms" at bounding box center [1025, 518] width 307 height 31
click at [865, 498] on input "Oven-Roasted Teriyaki Chicken house-blend teriyaki sauce, baby bok choy, king o…" at bounding box center [858, 491] width 14 height 14
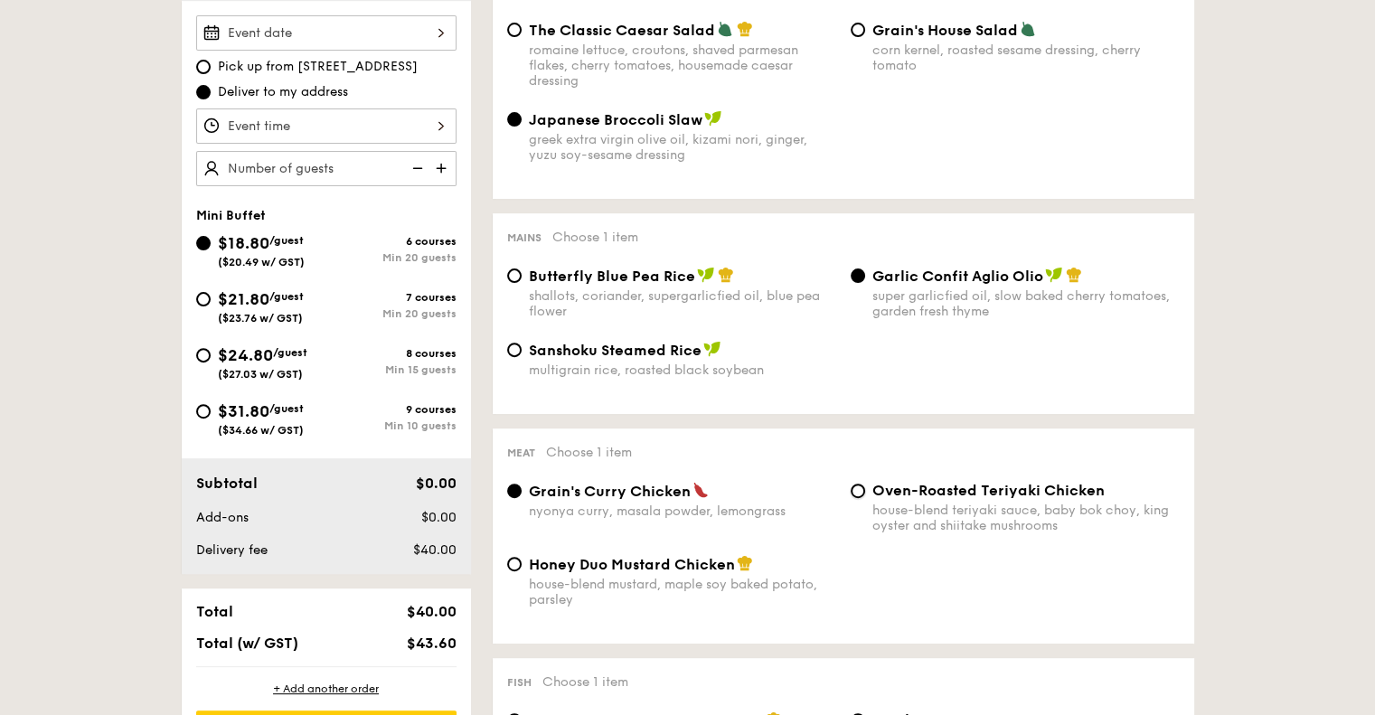
radio input "true"
click at [275, 430] on span "($34.66 w/ GST)" at bounding box center [261, 430] width 86 height 13
click at [211, 418] on input "$31.80 /guest ($34.66 w/ GST) 9 courses Min 10 guests" at bounding box center [203, 411] width 14 height 14
radio input "true"
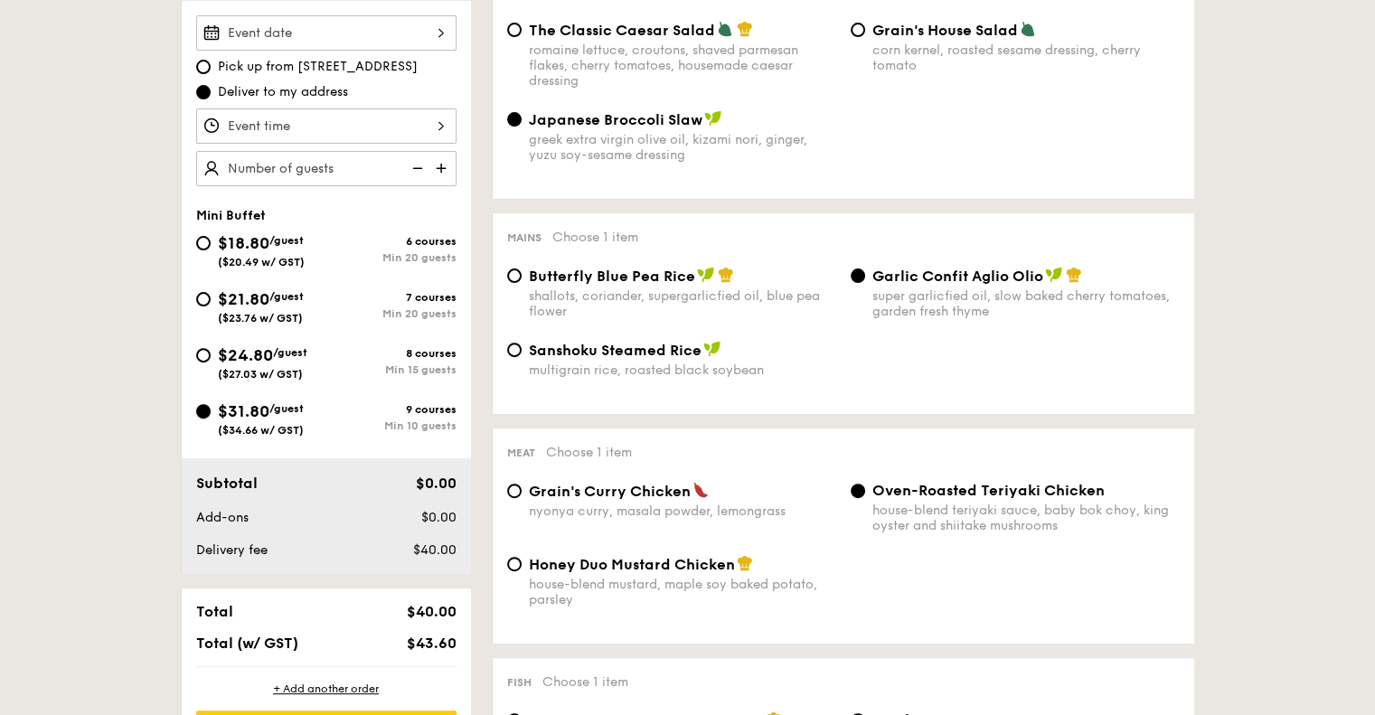
radio input "true"
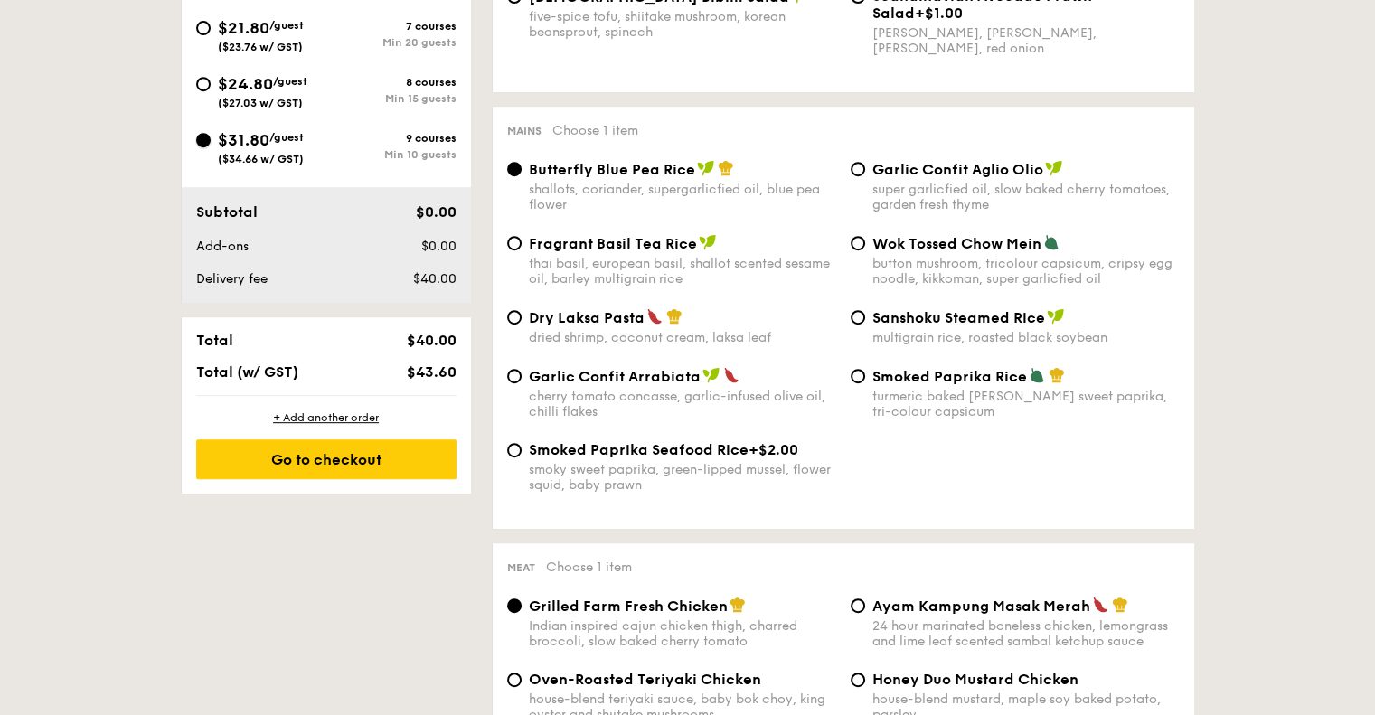
scroll to position [452, 0]
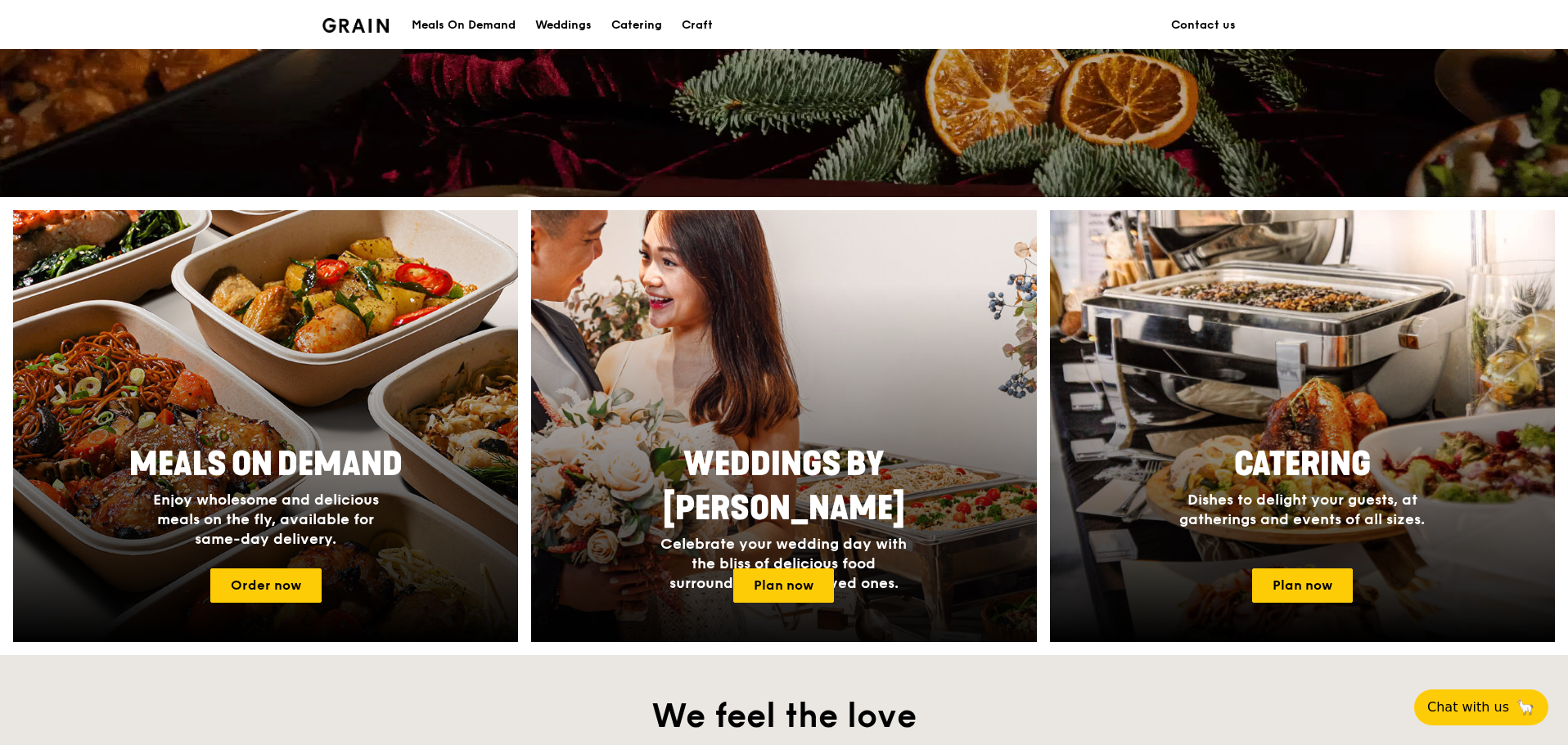
scroll to position [130, 0]
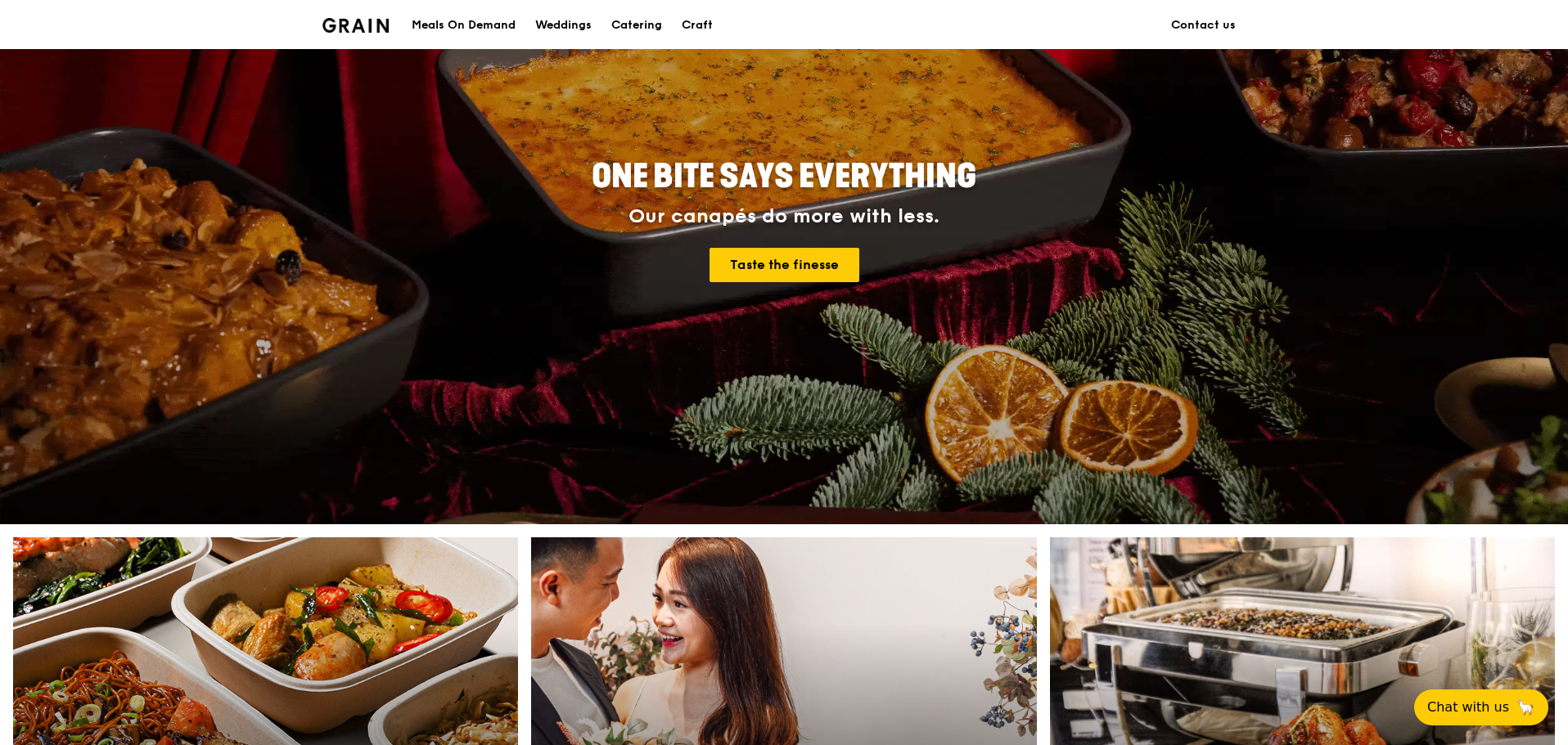
click at [481, 33] on div "Meals On Demand" at bounding box center [464, 25] width 104 height 49
